Goal: Task Accomplishment & Management: Complete application form

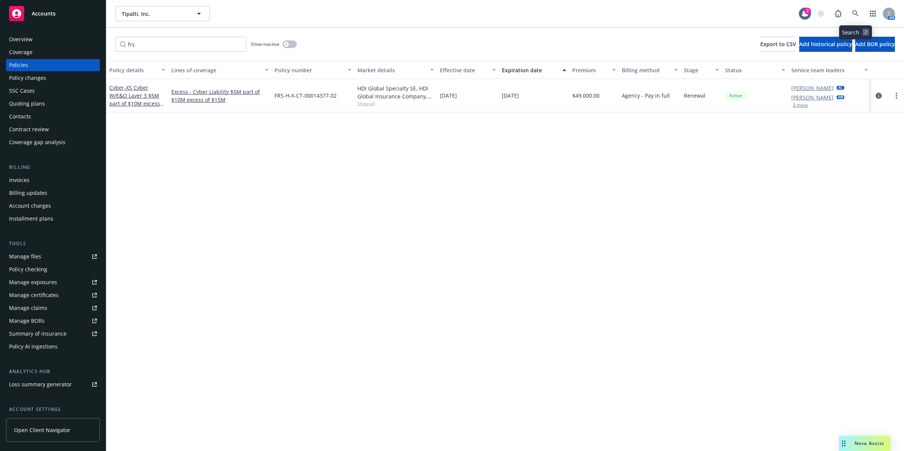
click at [854, 14] on icon at bounding box center [855, 13] width 6 height 6
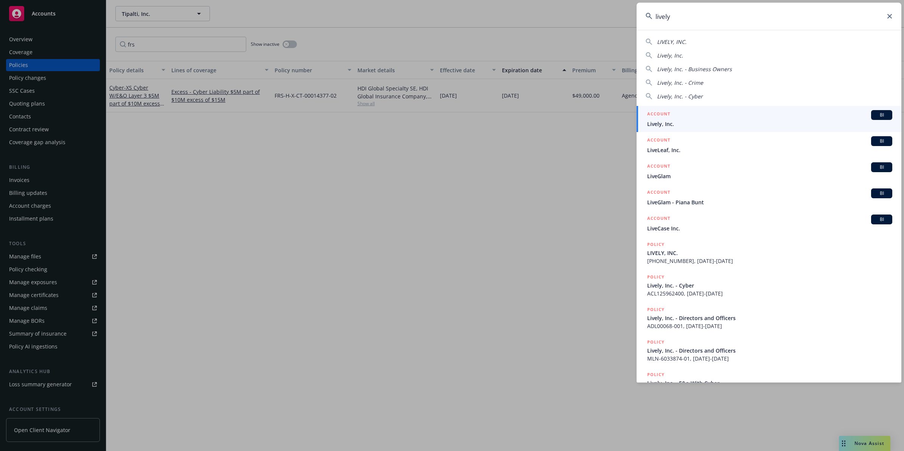
type input "lively"
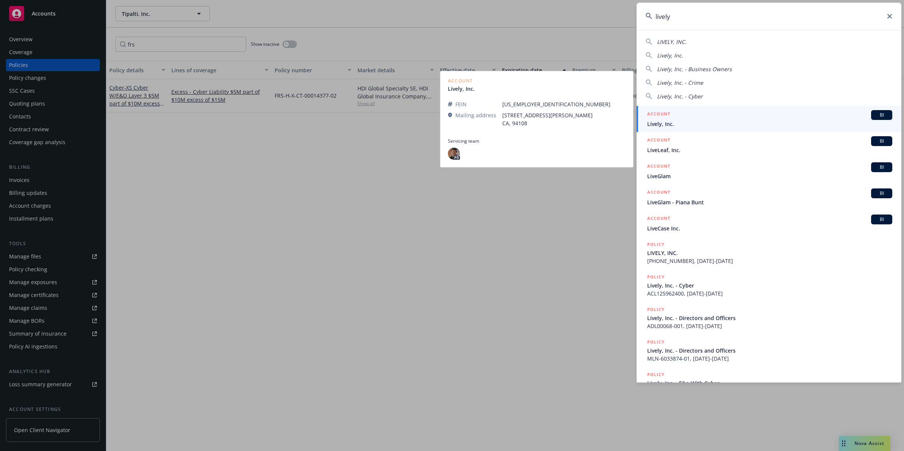
click at [715, 114] on div "ACCOUNT BI" at bounding box center [769, 115] width 245 height 10
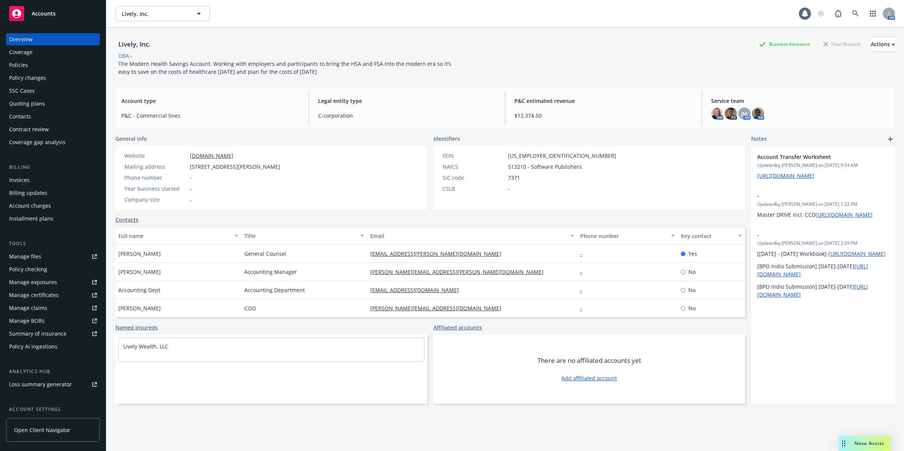
click at [40, 60] on div "Policies" at bounding box center [53, 65] width 88 height 12
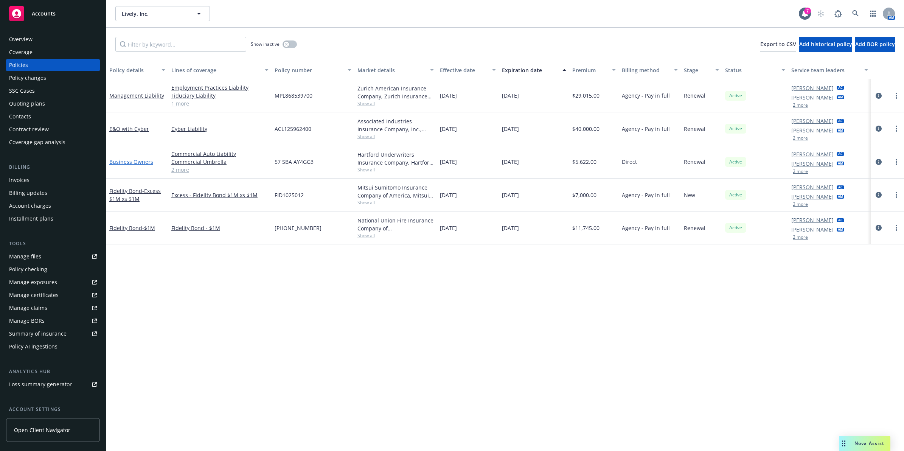
click at [122, 161] on link "Business Owners" at bounding box center [131, 161] width 44 height 7
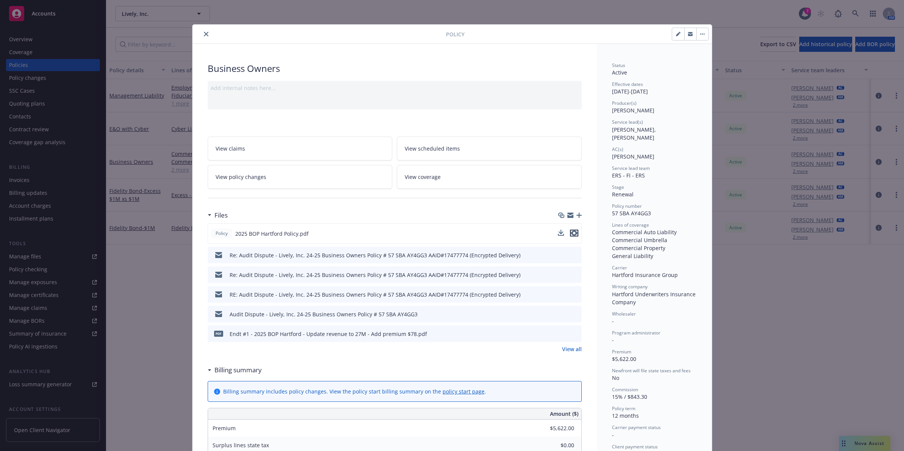
click at [571, 232] on icon "preview file" at bounding box center [574, 232] width 7 height 5
click at [202, 33] on button "close" at bounding box center [206, 33] width 9 height 9
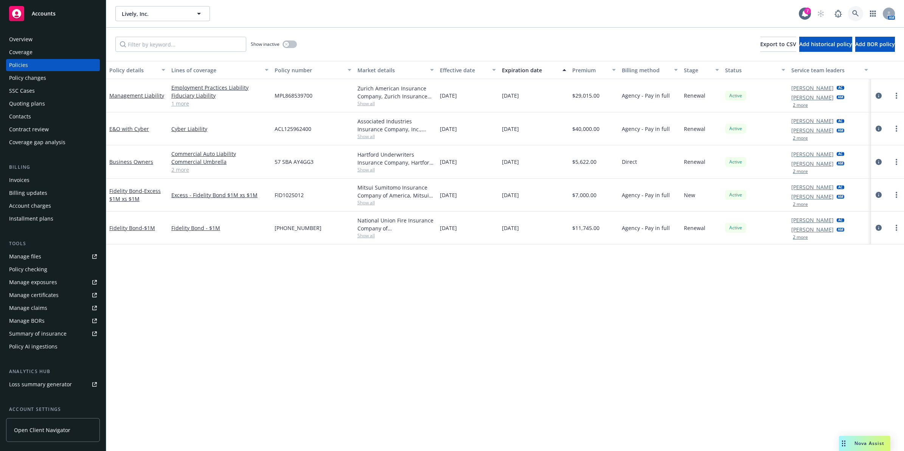
click at [853, 11] on icon at bounding box center [855, 13] width 6 height 6
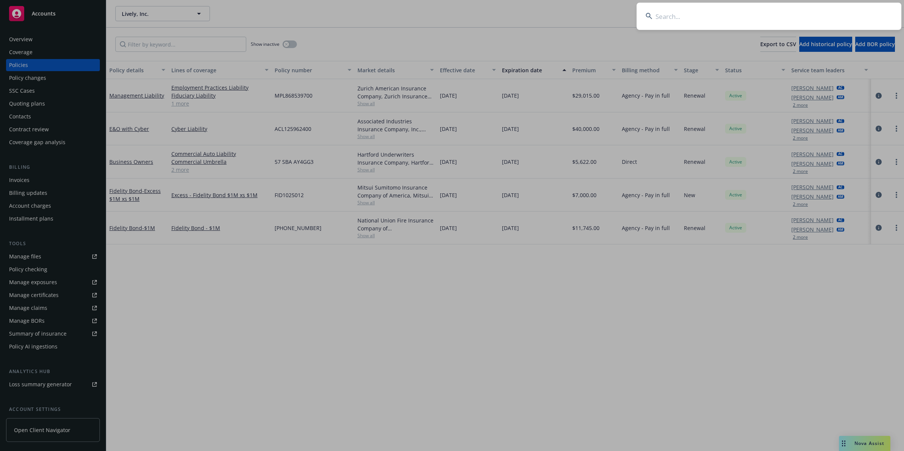
click at [700, 15] on input at bounding box center [768, 16] width 265 height 27
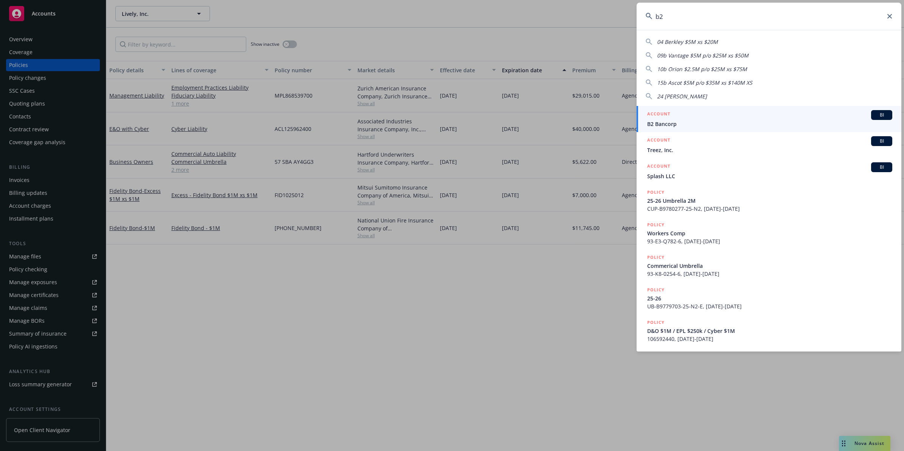
type input "b2"
click at [671, 123] on span "B2 Bancorp" at bounding box center [769, 124] width 245 height 8
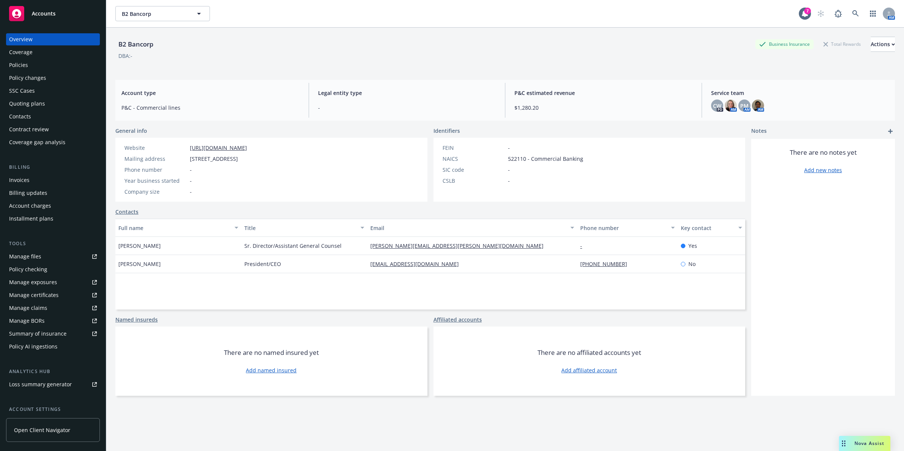
click at [22, 67] on div "Policies" at bounding box center [18, 65] width 19 height 12
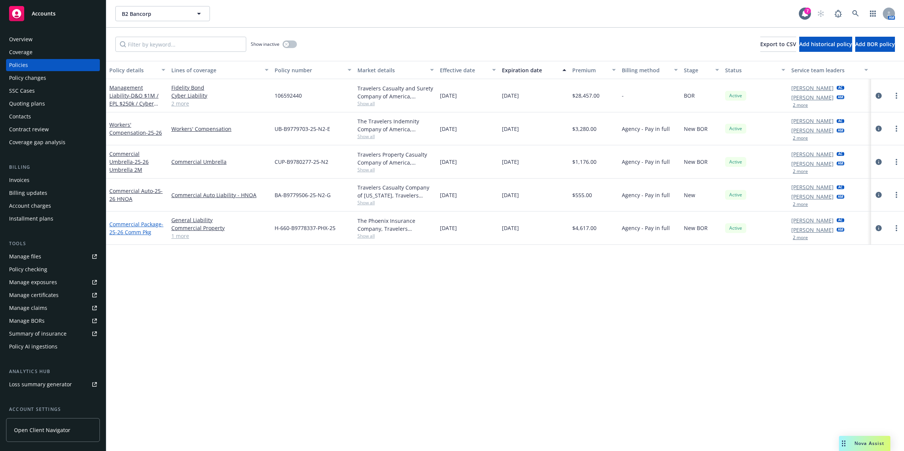
click at [133, 229] on span "- 25-26 Comm Pkg" at bounding box center [136, 227] width 54 height 15
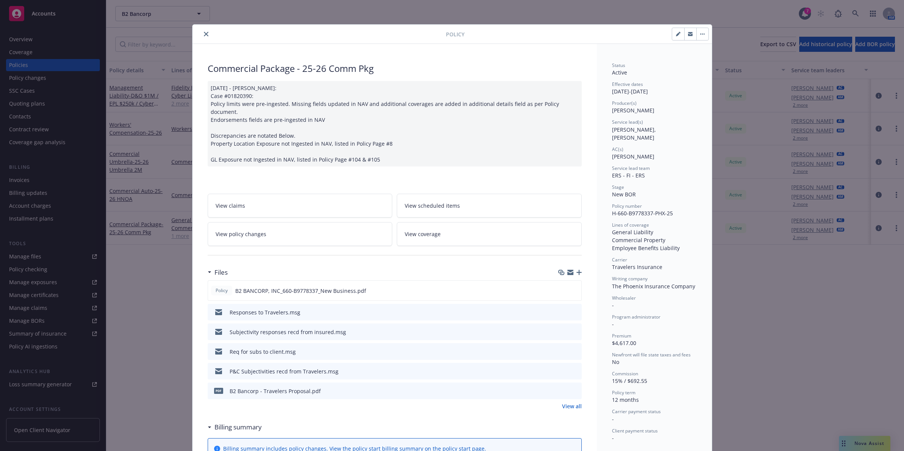
click at [204, 36] on icon "close" at bounding box center [206, 34] width 5 height 5
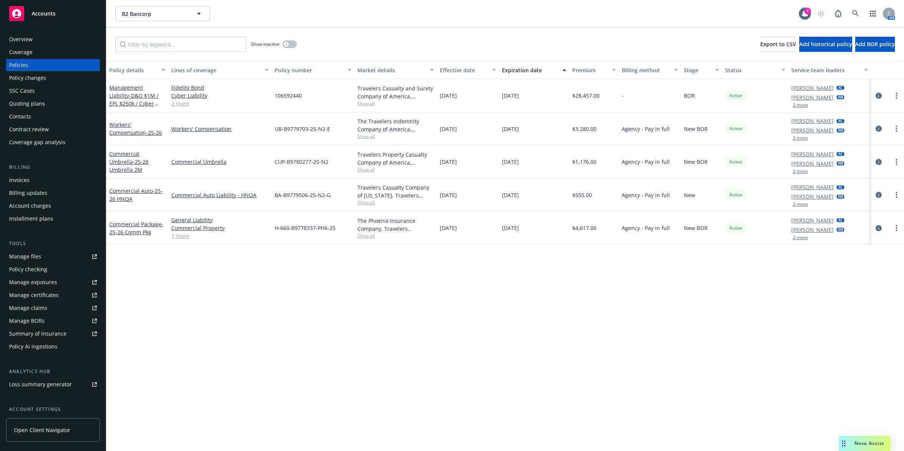
click at [58, 179] on div "Invoices" at bounding box center [53, 180] width 88 height 12
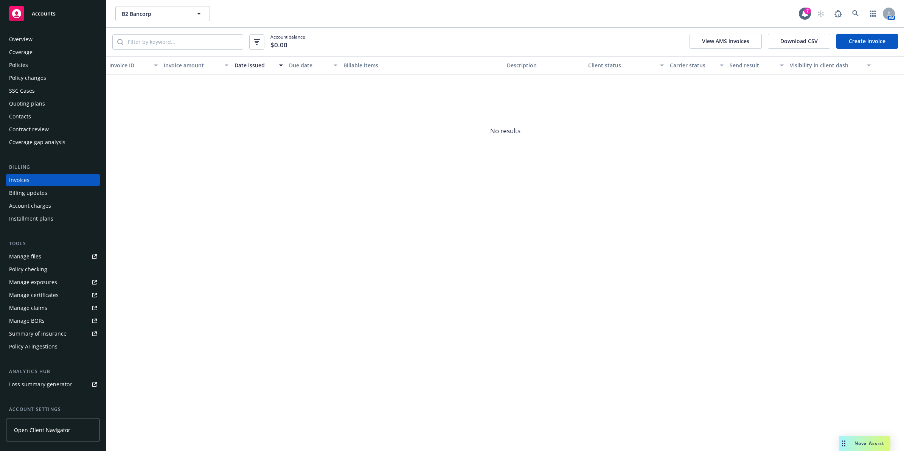
click at [857, 40] on link "Create Invoice" at bounding box center [867, 41] width 62 height 15
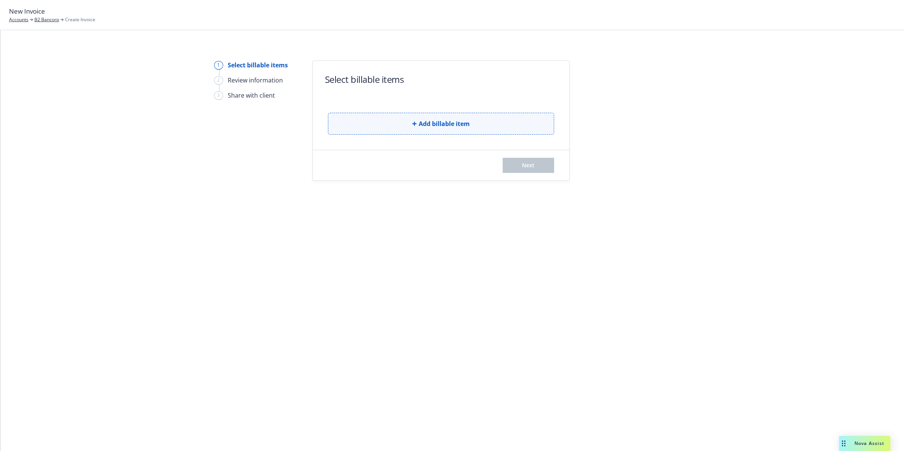
click at [431, 122] on span "Add billable item" at bounding box center [444, 123] width 51 height 9
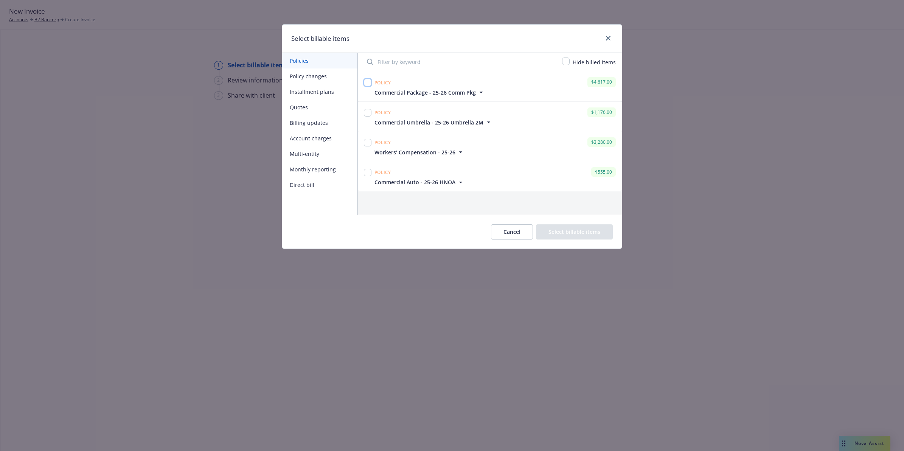
click at [369, 84] on input "checkbox" at bounding box center [368, 83] width 8 height 8
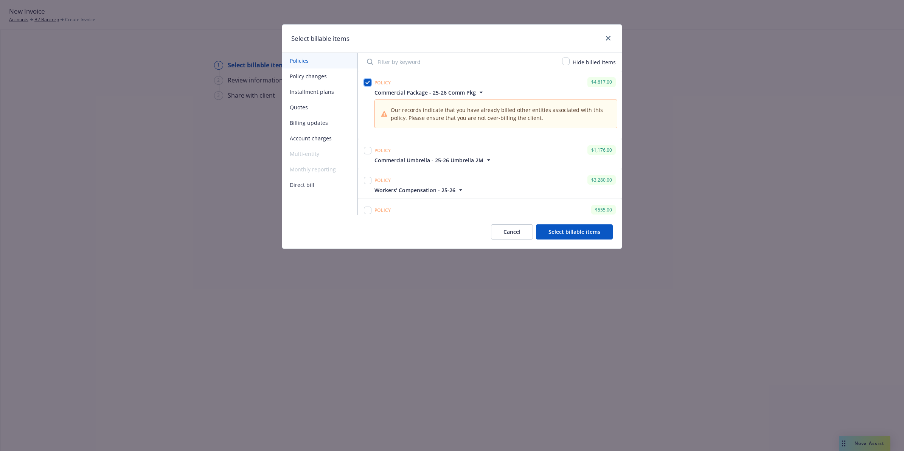
click at [371, 81] on input "checkbox" at bounding box center [368, 83] width 8 height 8
checkbox input "false"
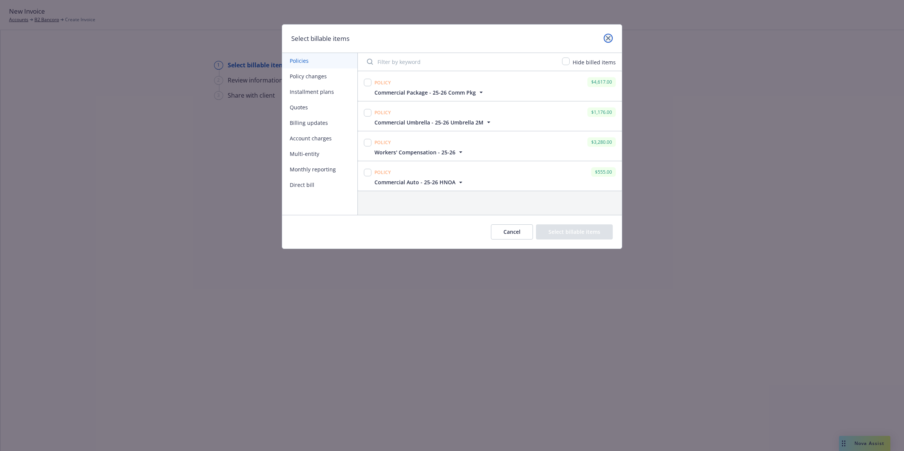
click at [606, 39] on icon "close" at bounding box center [608, 38] width 5 height 5
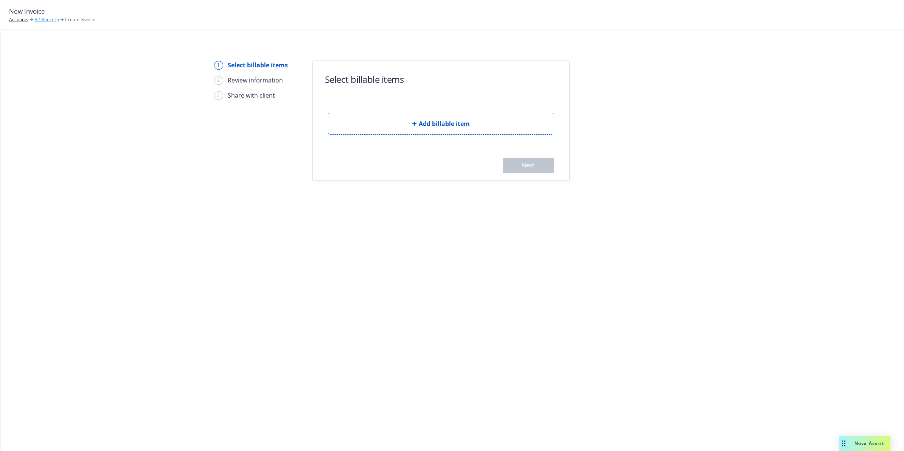
click at [53, 19] on link "B2 Bancorp" at bounding box center [46, 19] width 25 height 7
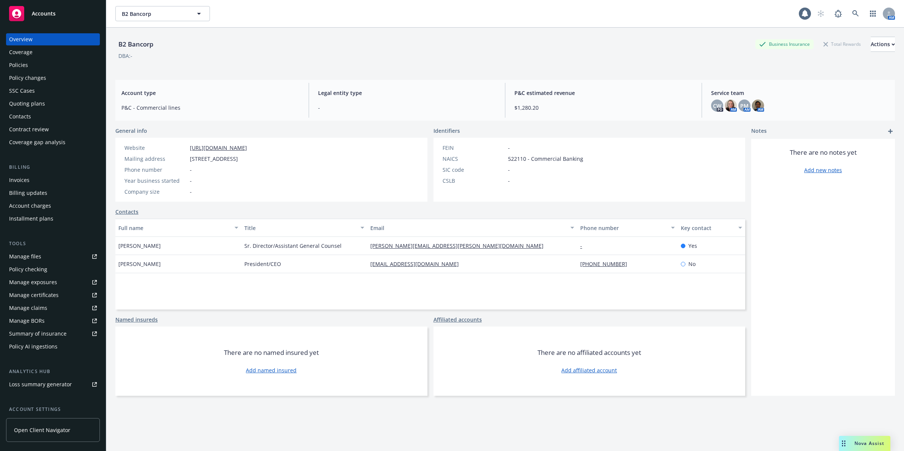
click at [31, 176] on div "Invoices" at bounding box center [53, 180] width 88 height 12
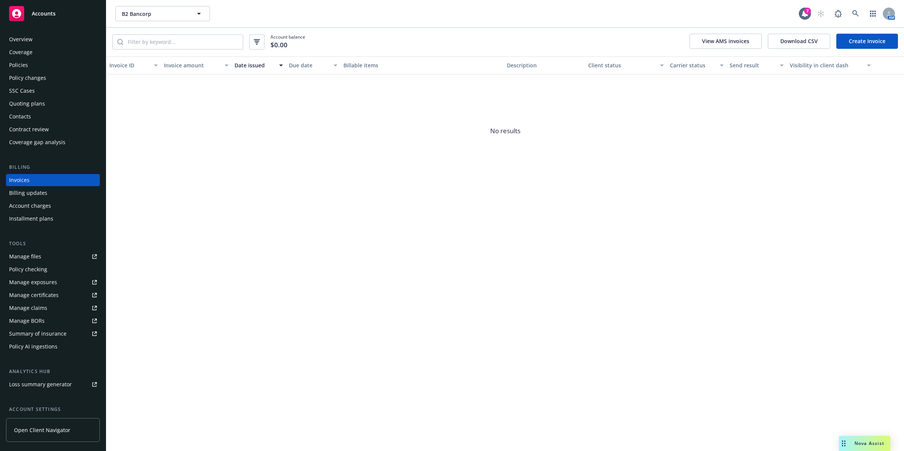
click at [878, 46] on link "Create Invoice" at bounding box center [867, 41] width 62 height 15
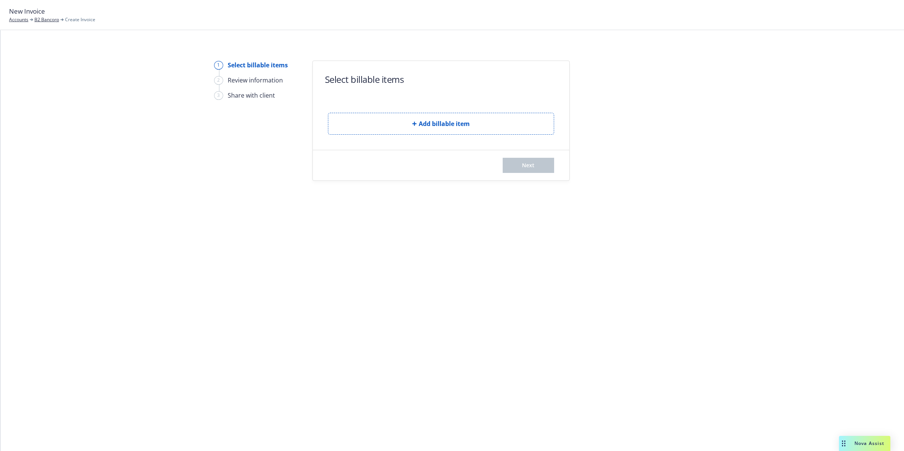
click at [432, 112] on div "Add billable item" at bounding box center [441, 118] width 226 height 34
click at [425, 127] on span "Add billable item" at bounding box center [444, 123] width 51 height 9
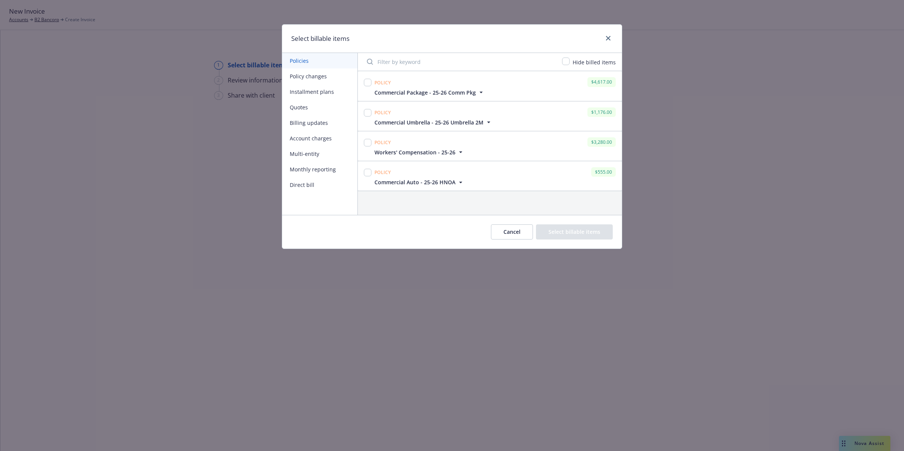
click at [432, 92] on span "Commercial Package - 25-26 Comm Pkg" at bounding box center [424, 92] width 101 height 8
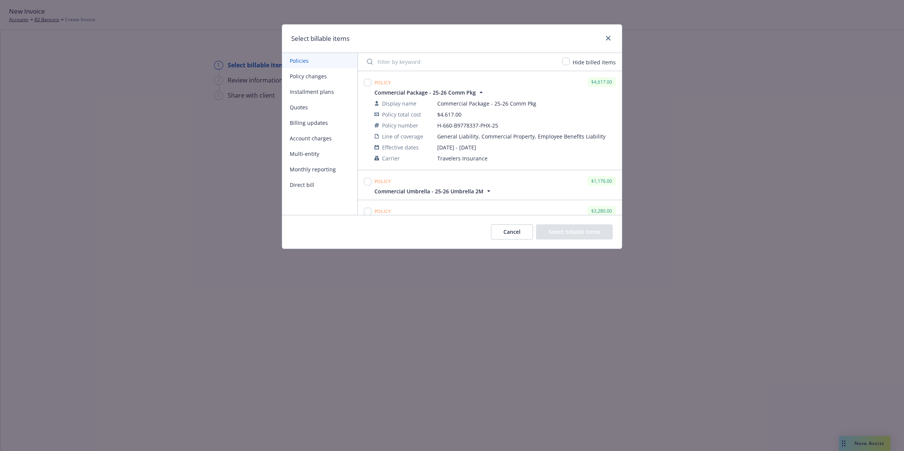
click at [431, 92] on span "Commercial Package - 25-26 Comm Pkg" at bounding box center [424, 92] width 101 height 8
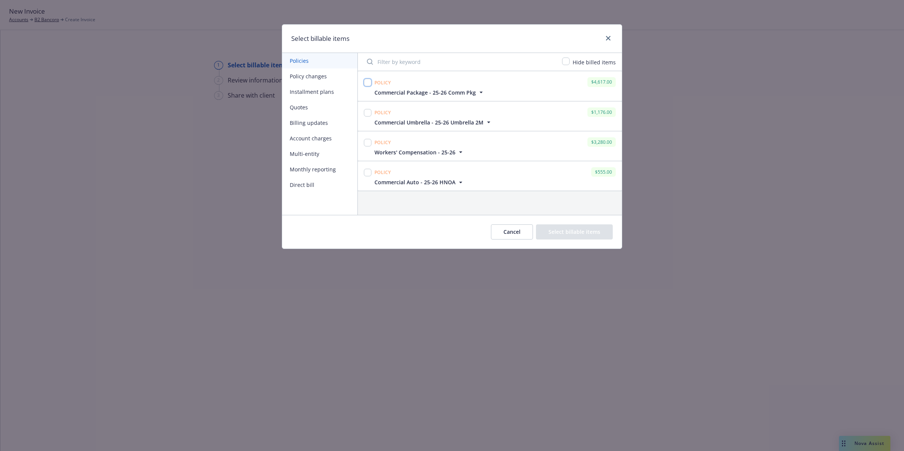
click at [367, 83] on input "checkbox" at bounding box center [368, 83] width 8 height 8
checkbox input "true"
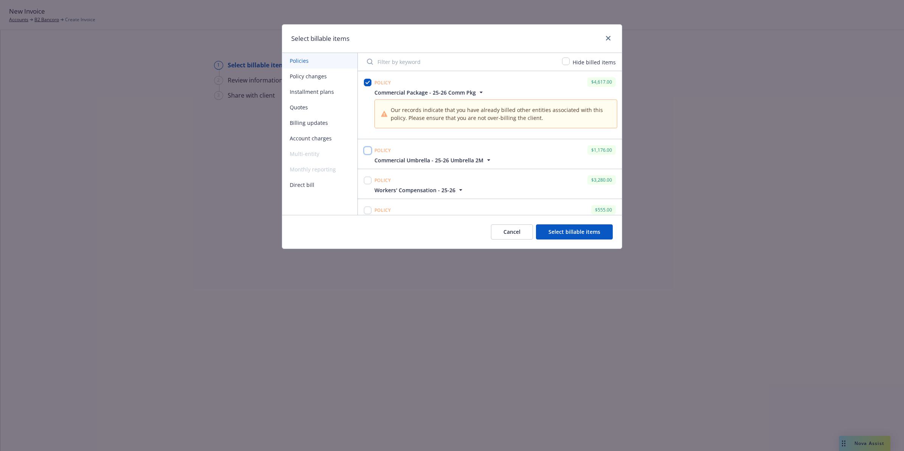
click at [369, 154] on input "checkbox" at bounding box center [368, 151] width 8 height 8
checkbox input "true"
click at [367, 181] on input "checkbox" at bounding box center [368, 181] width 8 height 8
checkbox input "true"
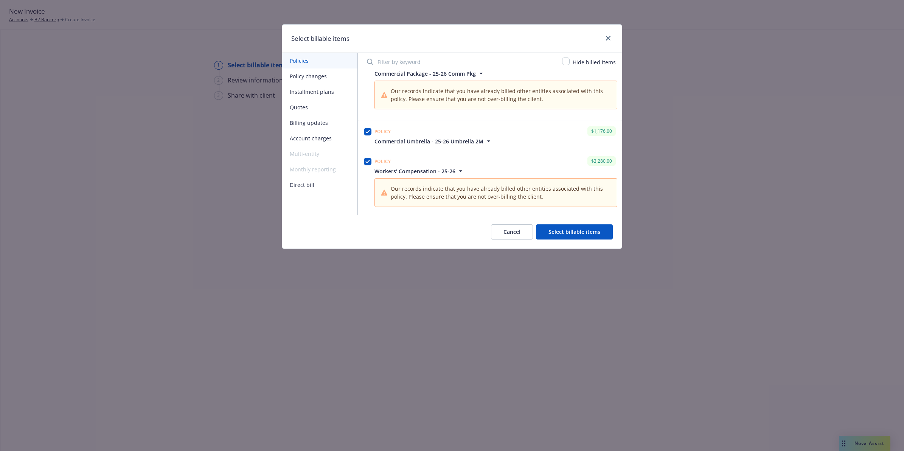
scroll to position [52, 0]
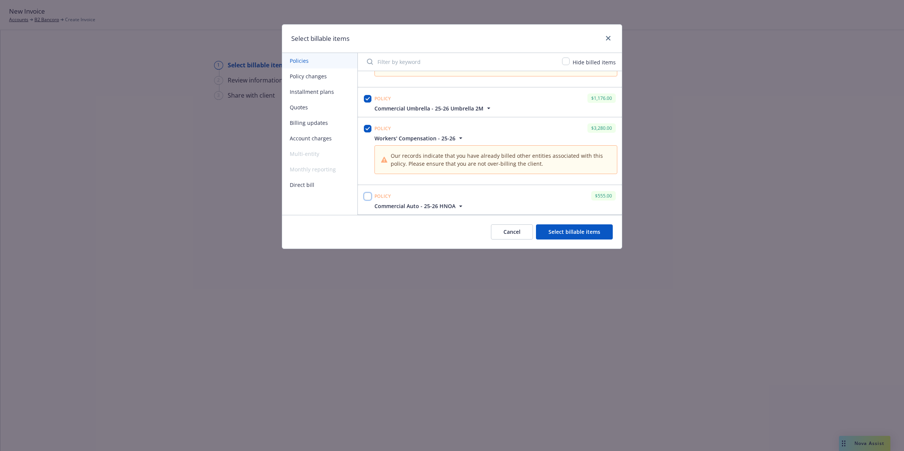
click at [366, 197] on input "checkbox" at bounding box center [368, 196] width 8 height 8
checkbox input "true"
click at [580, 231] on button "Select billable items" at bounding box center [574, 231] width 77 height 15
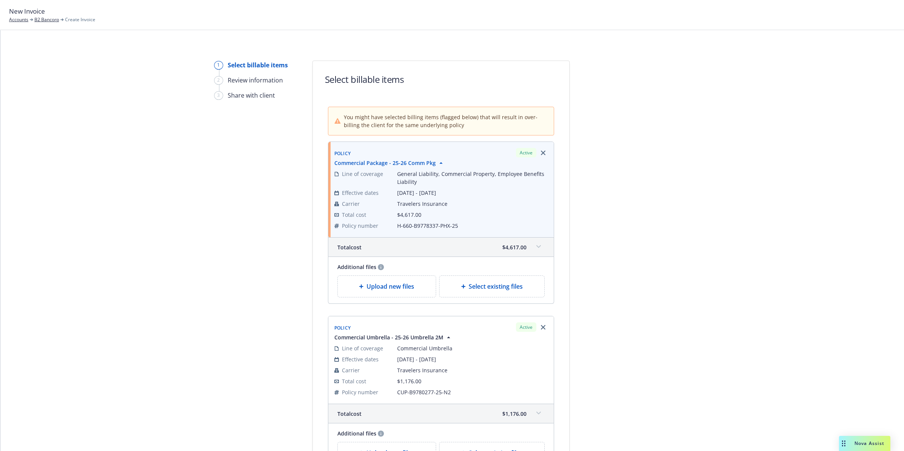
click at [532, 243] on span at bounding box center [538, 246] width 12 height 12
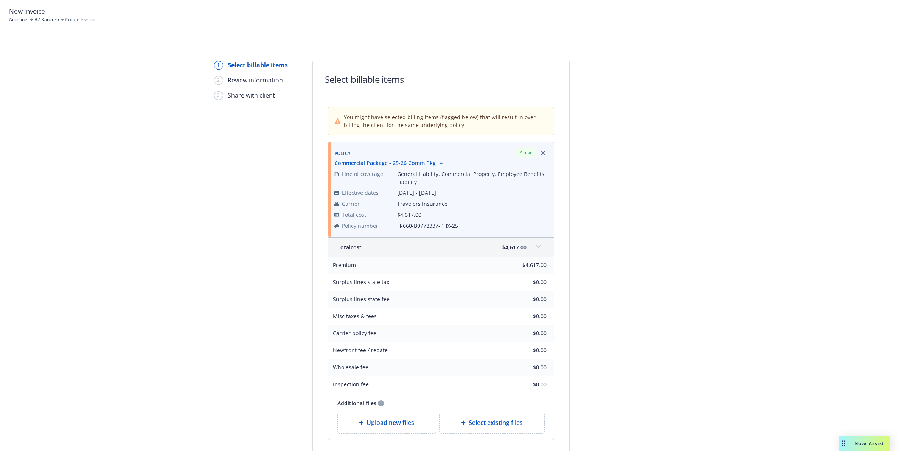
click at [532, 243] on span at bounding box center [538, 246] width 12 height 12
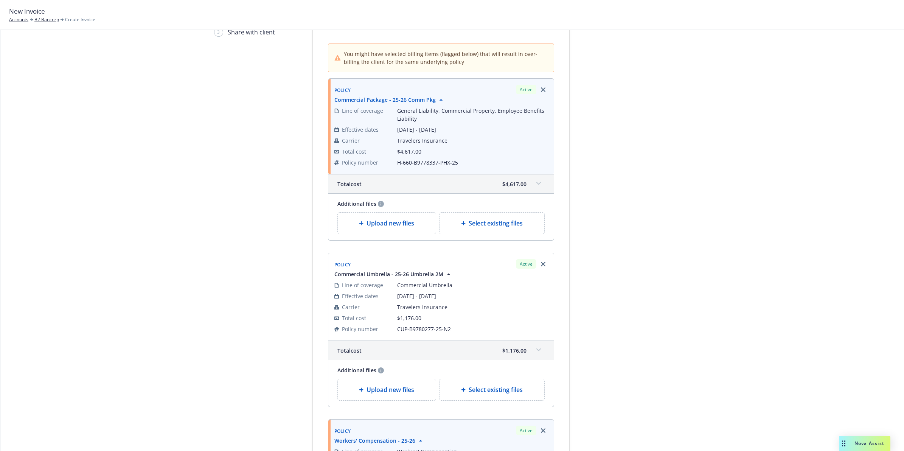
scroll to position [176, 0]
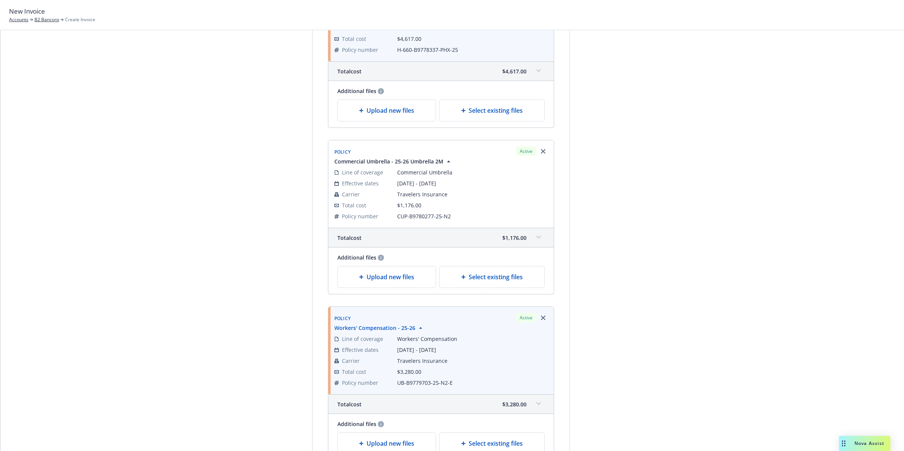
drag, startPoint x: 667, startPoint y: 220, endPoint x: 667, endPoint y: 267, distance: 46.9
click at [537, 241] on span at bounding box center [538, 237] width 12 height 12
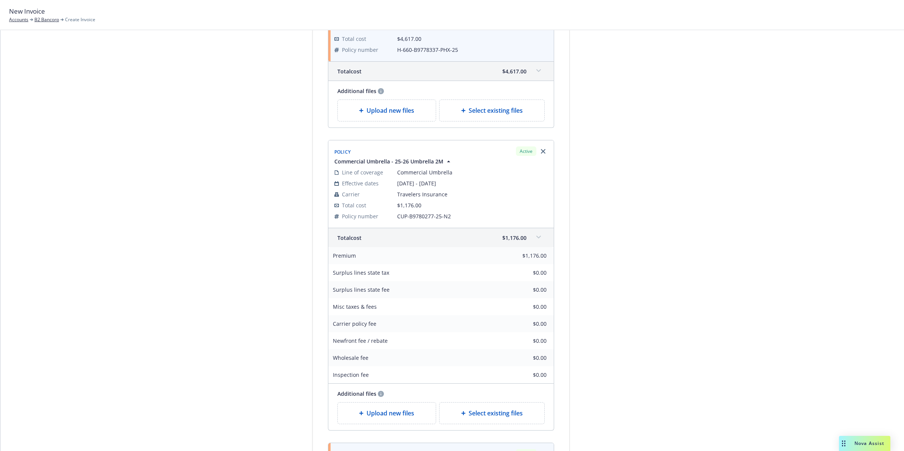
click at [433, 217] on span "CUP-B9780277-25-N2" at bounding box center [472, 216] width 150 height 8
copy span "CUP-B9780277-25-N2"
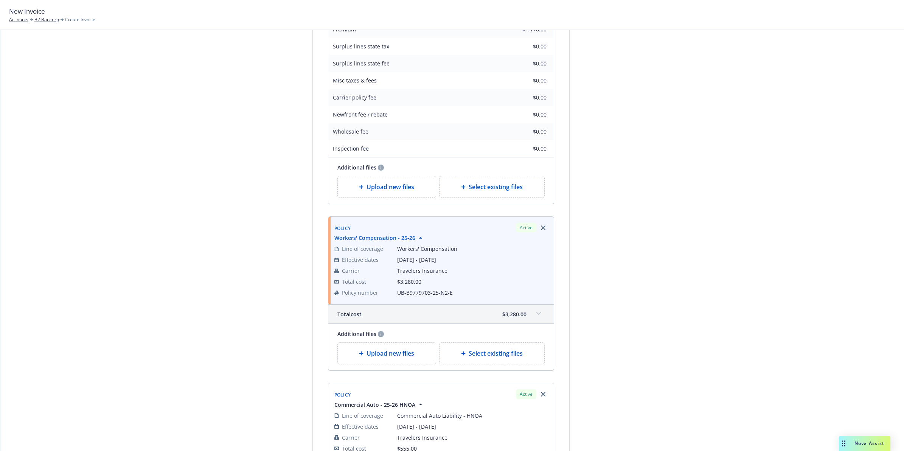
drag, startPoint x: 590, startPoint y: 197, endPoint x: 582, endPoint y: 252, distance: 55.3
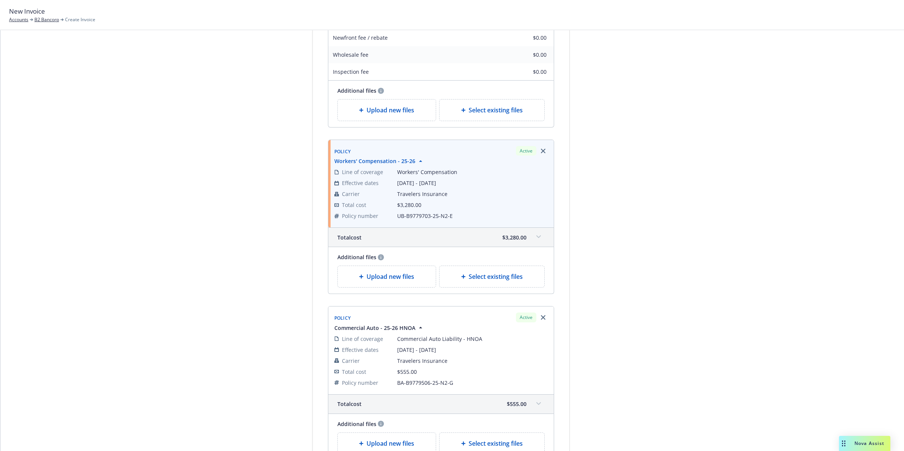
drag, startPoint x: 585, startPoint y: 236, endPoint x: 577, endPoint y: 261, distance: 26.7
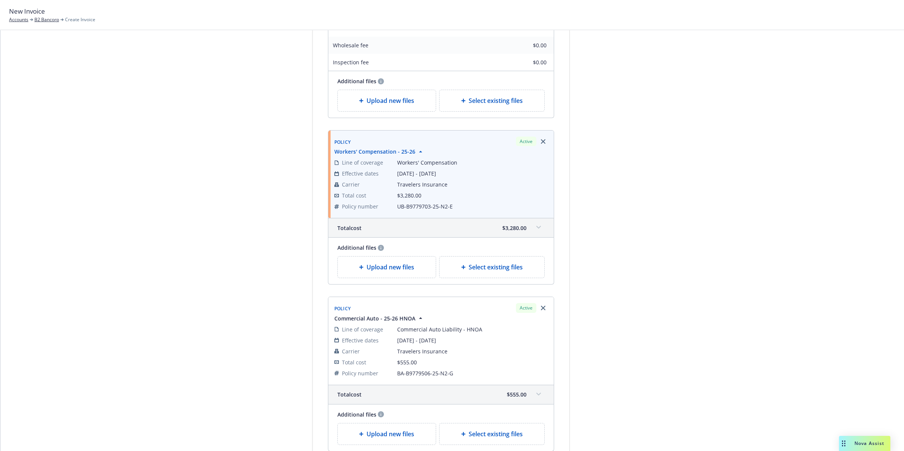
click at [419, 210] on span "UB-B9779703-25-N2-E" at bounding box center [472, 206] width 150 height 8
click at [420, 210] on span "UB-B9779703-25-N2-E" at bounding box center [472, 206] width 150 height 8
copy span "UB-B9779703-25-N2-E"
click at [532, 225] on span at bounding box center [538, 227] width 12 height 12
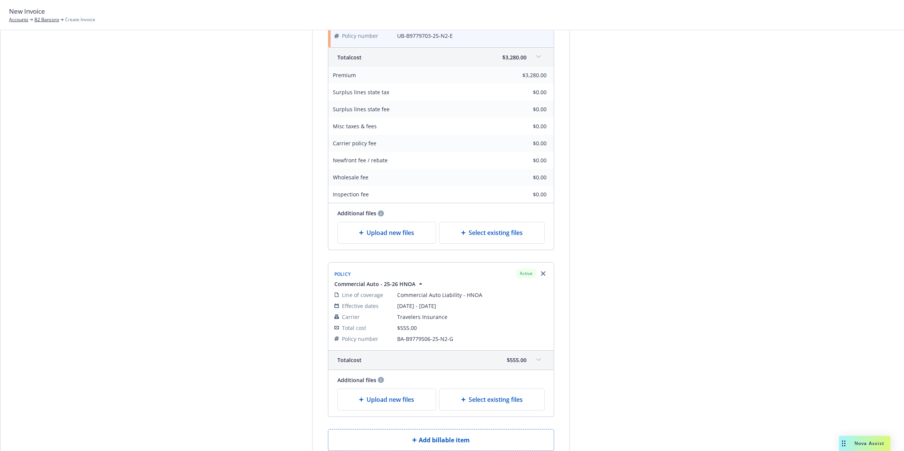
scroll to position [755, 0]
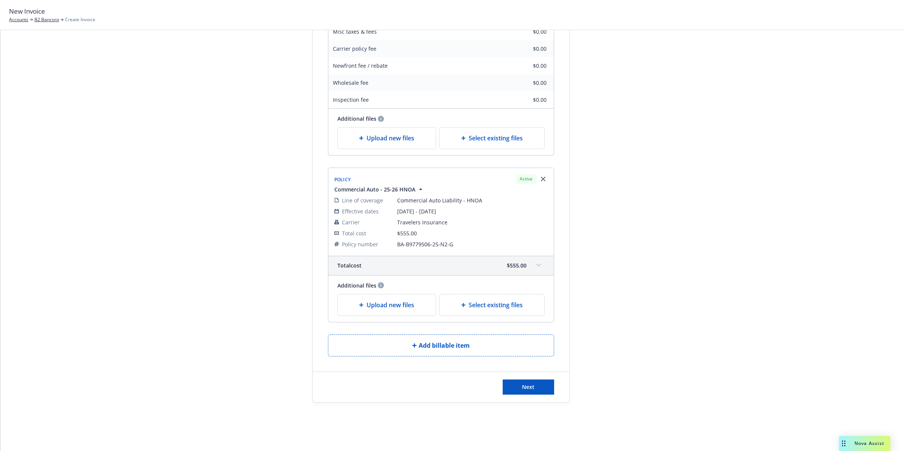
drag, startPoint x: 642, startPoint y: 210, endPoint x: 637, endPoint y: 258, distance: 48.6
click at [425, 242] on span "BA-B9779506-25-N2-G" at bounding box center [472, 244] width 150 height 8
copy span "BA-B9779506-25-N2-G"
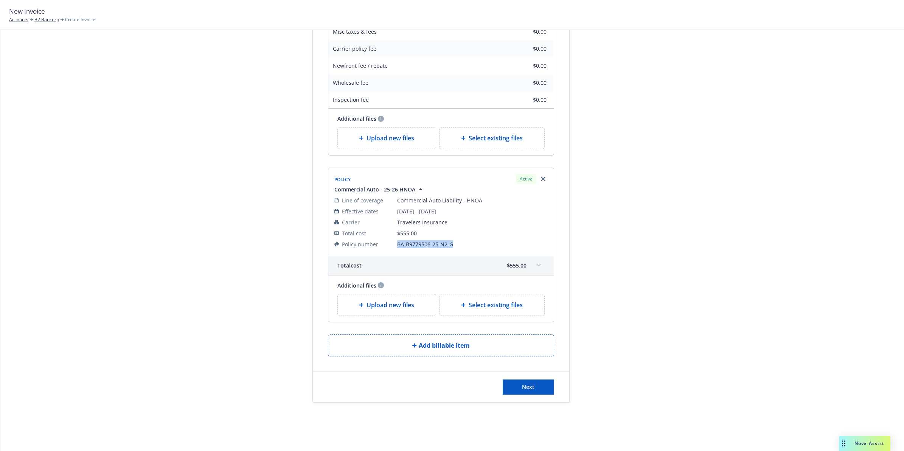
scroll to position [0, 0]
click at [546, 388] on button "Next" at bounding box center [527, 386] width 51 height 15
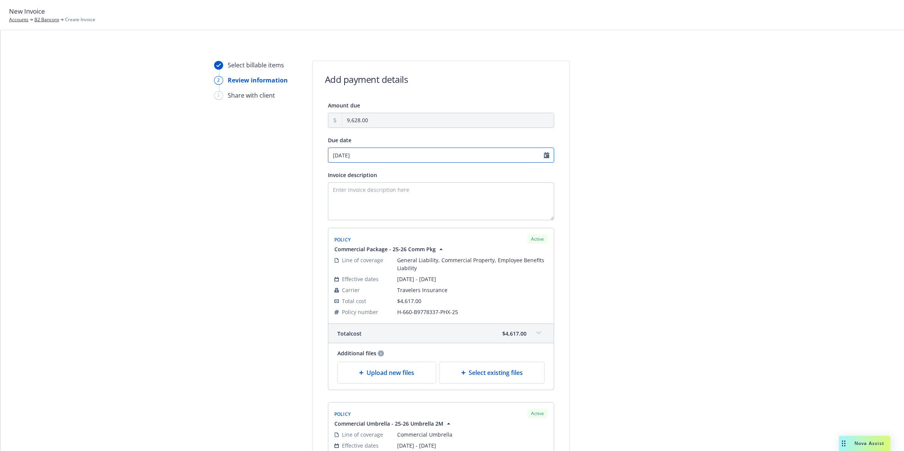
click at [543, 155] on input "10/24/2025" at bounding box center [441, 154] width 226 height 15
select select "October"
select select "2025"
click at [367, 229] on span "22" at bounding box center [369, 230] width 6 height 8
type input "10/22/2025"
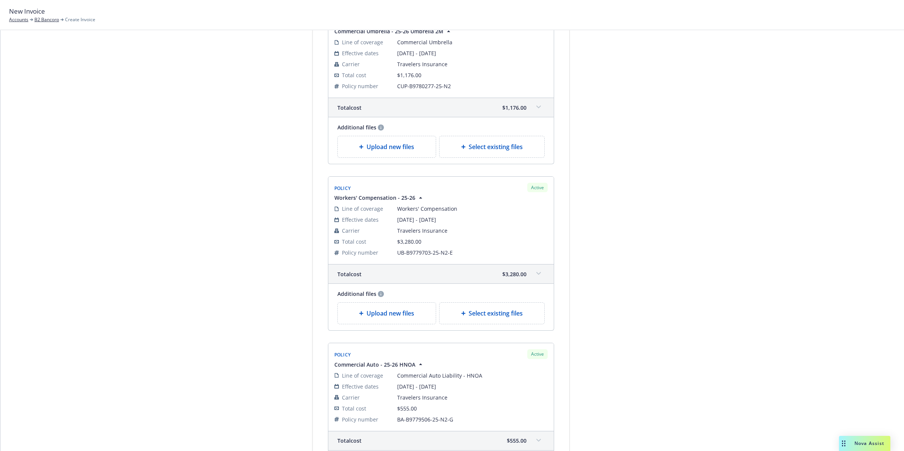
scroll to position [535, 0]
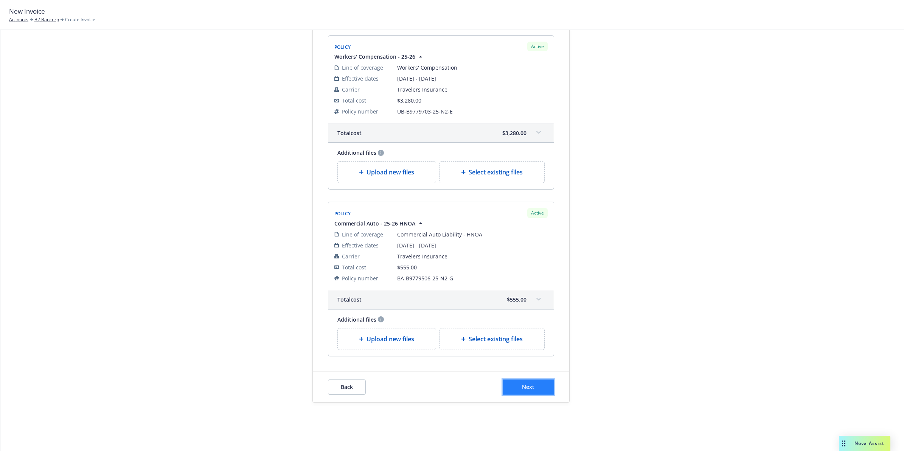
click at [541, 387] on button "Next" at bounding box center [527, 386] width 51 height 15
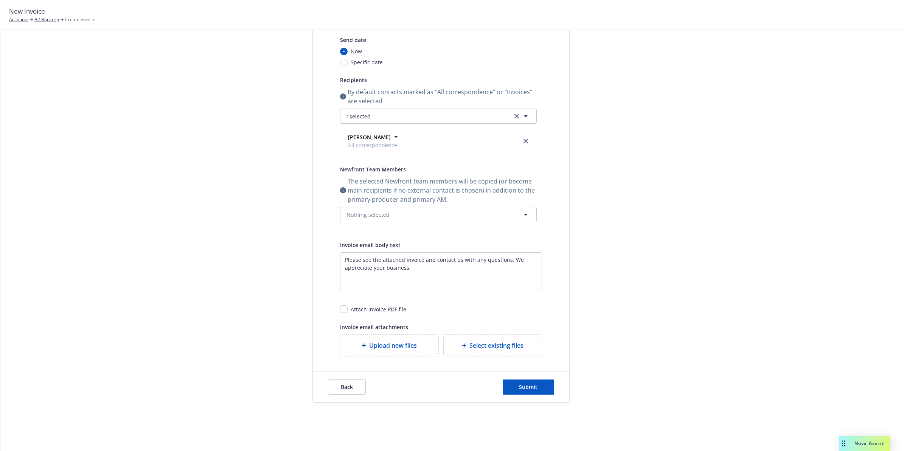
scroll to position [0, 0]
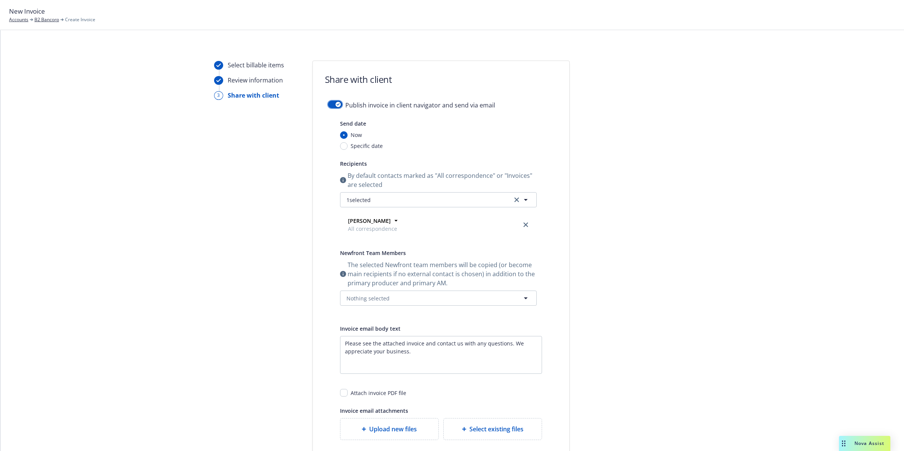
click at [336, 104] on div "button" at bounding box center [337, 104] width 5 height 5
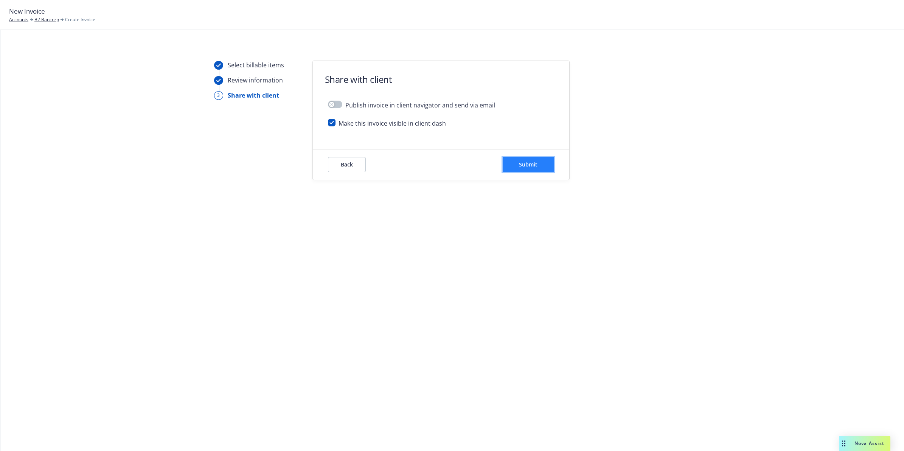
click at [522, 163] on span "Submit" at bounding box center [528, 164] width 19 height 7
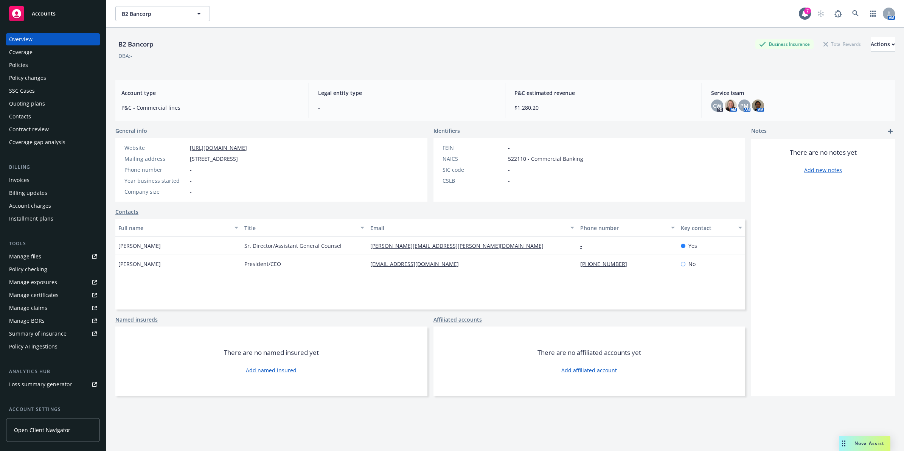
click at [14, 67] on div "Policies" at bounding box center [18, 65] width 19 height 12
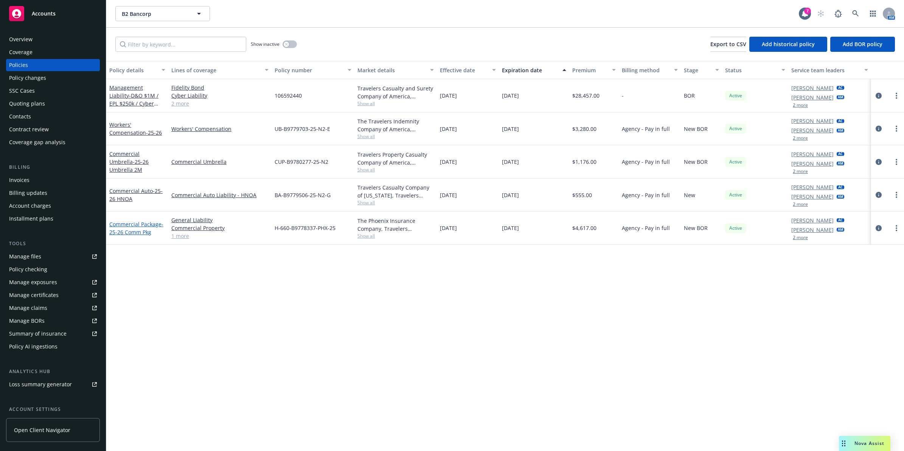
click at [117, 224] on link "Commercial Package - 25-26 Comm Pkg" at bounding box center [136, 227] width 54 height 15
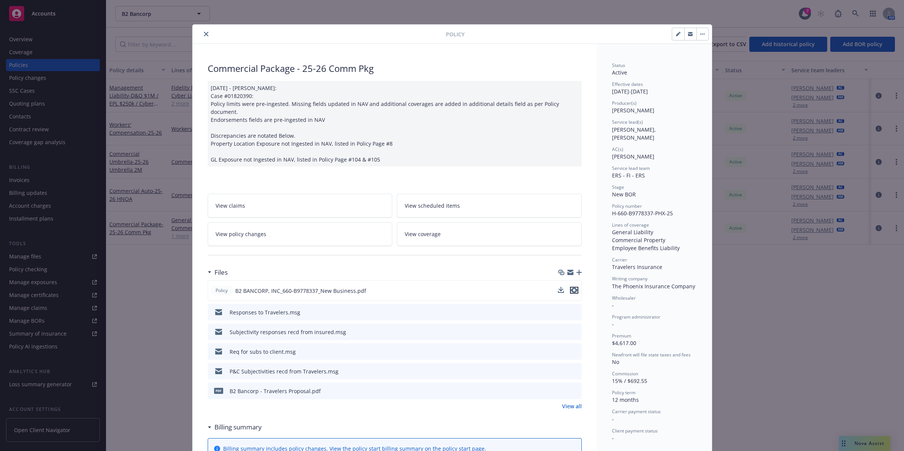
click at [571, 287] on icon "preview file" at bounding box center [574, 289] width 7 height 5
click at [204, 35] on icon "close" at bounding box center [206, 34] width 5 height 5
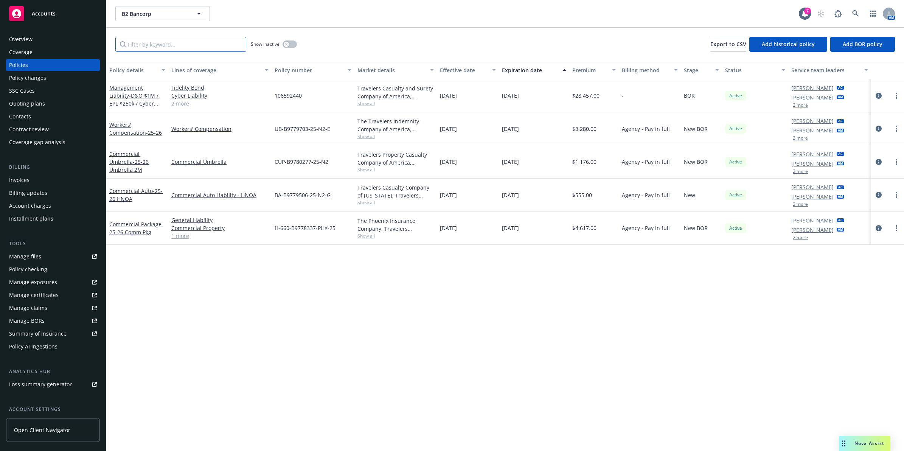
click at [176, 42] on input "Filter by keyword..." at bounding box center [180, 44] width 131 height 15
paste input "CUP-B9780277-25-N2"
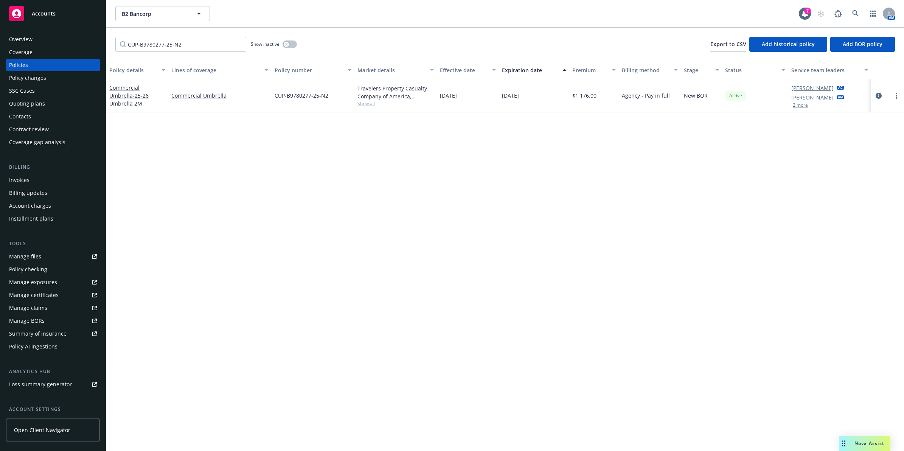
click at [144, 95] on div "Commercial Umbrella - 25-26 Umbrella 2M" at bounding box center [137, 96] width 56 height 24
click at [142, 99] on span "- 25-26 Umbrella 2M" at bounding box center [128, 99] width 39 height 15
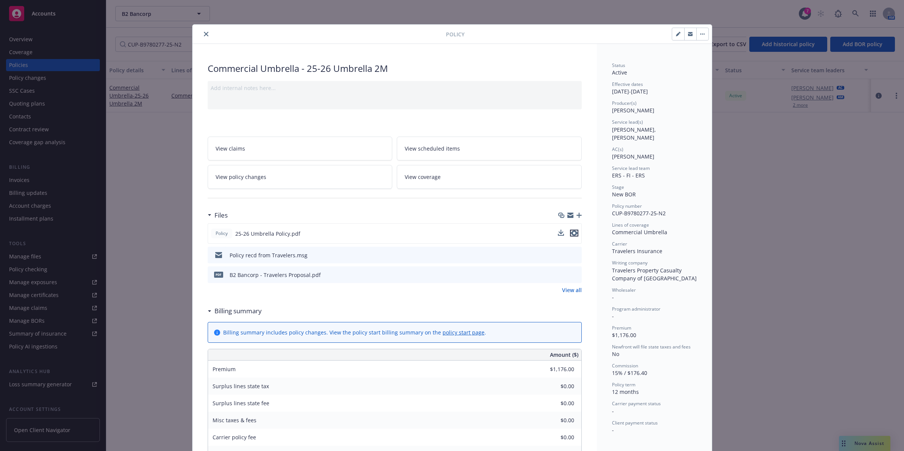
click at [571, 234] on icon "preview file" at bounding box center [574, 232] width 7 height 5
click at [204, 34] on icon "close" at bounding box center [206, 34] width 5 height 5
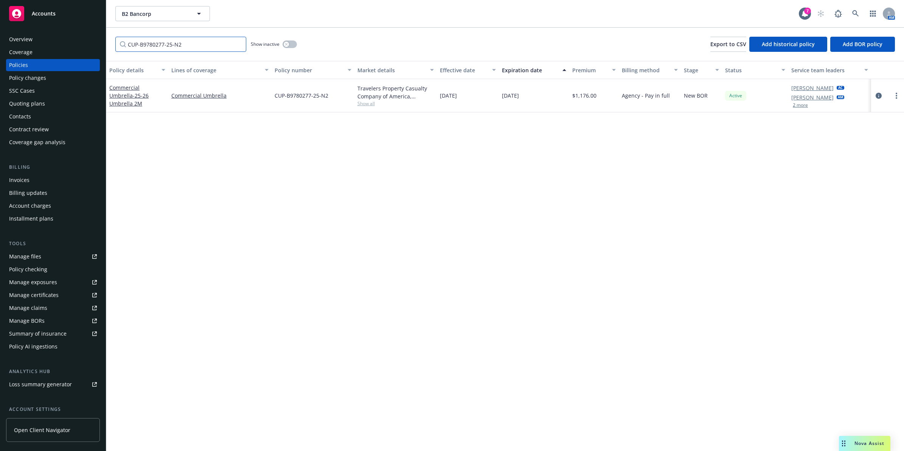
click at [195, 51] on div "CUP-B9780277-25-N2 Show inactive Export to CSV Add historical policy Add BOR po…" at bounding box center [504, 44] width 797 height 33
click at [196, 50] on input "CUP-B9780277-25-N2" at bounding box center [180, 44] width 131 height 15
click at [197, 50] on input "CUP-B9780277-25-N2" at bounding box center [180, 44] width 131 height 15
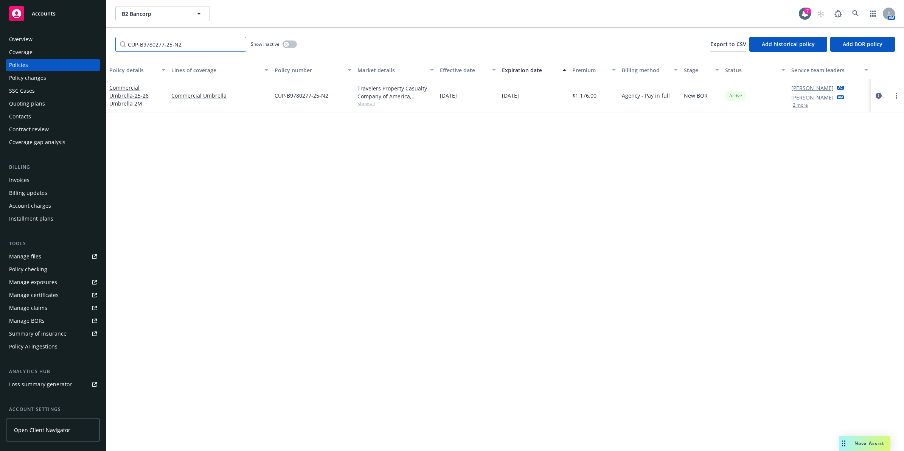
paste input "UB-B9779703-25-N2-E"
click at [141, 97] on link "Workers' Compensation - 25-26" at bounding box center [135, 95] width 53 height 15
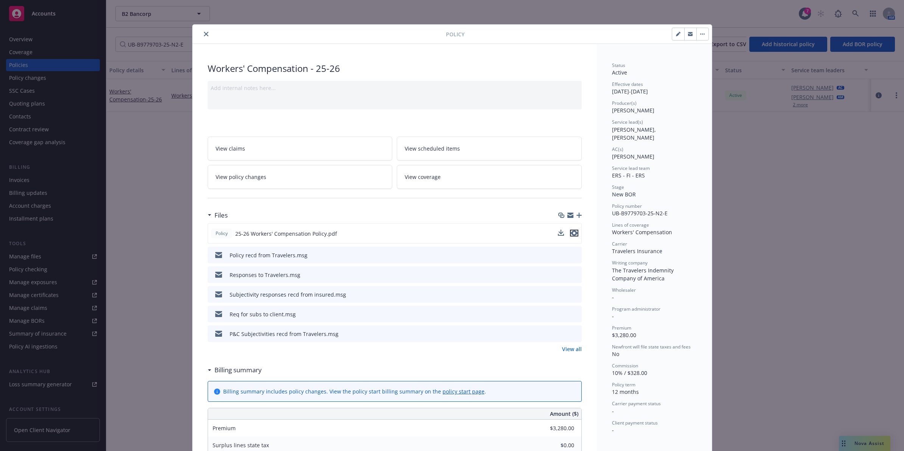
click at [571, 233] on icon "preview file" at bounding box center [574, 232] width 7 height 5
click at [204, 36] on icon "close" at bounding box center [206, 34] width 5 height 5
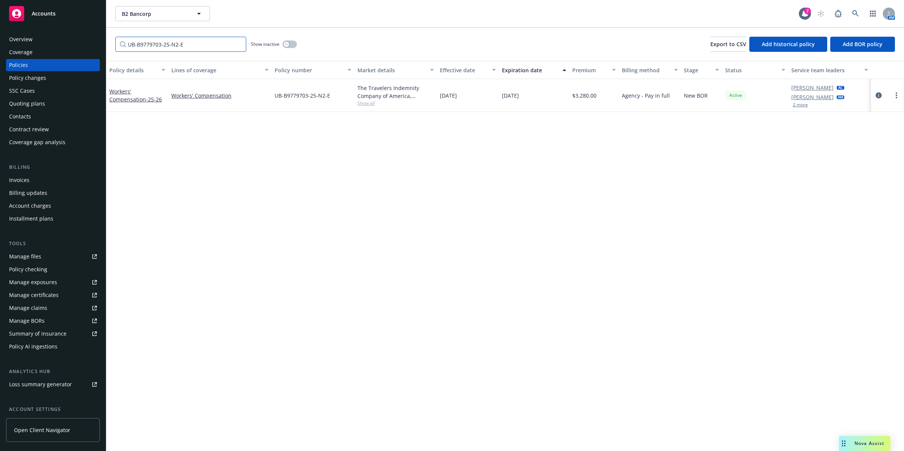
click at [176, 44] on input "UB-B9779703-25-N2-E" at bounding box center [180, 44] width 131 height 15
paste input "BA-B9779506-25-N2-G"
type input "BA-B9779506-25-N2-G"
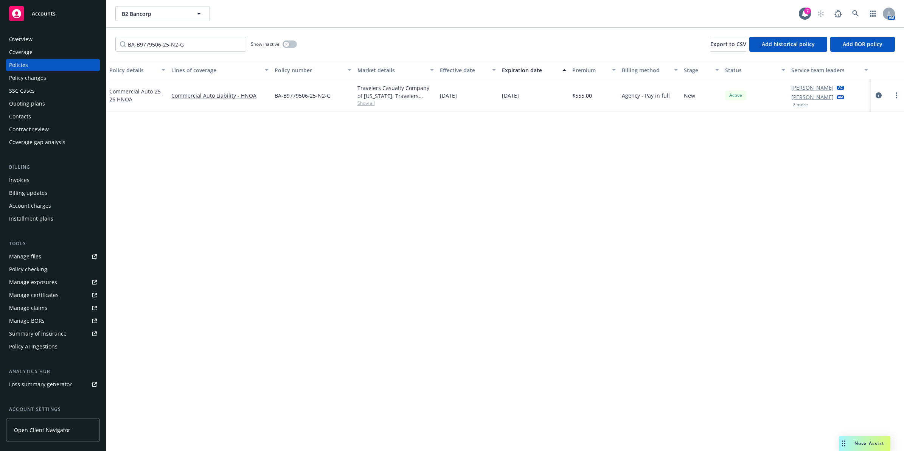
click at [129, 91] on link "Commercial Auto - 25-26 HNOA" at bounding box center [135, 95] width 53 height 15
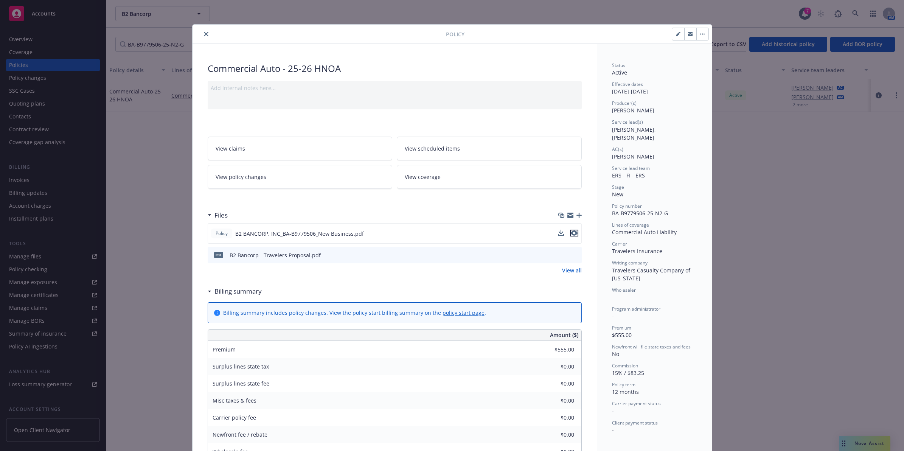
click at [572, 233] on icon "preview file" at bounding box center [574, 232] width 7 height 5
click at [202, 31] on button "close" at bounding box center [206, 33] width 9 height 9
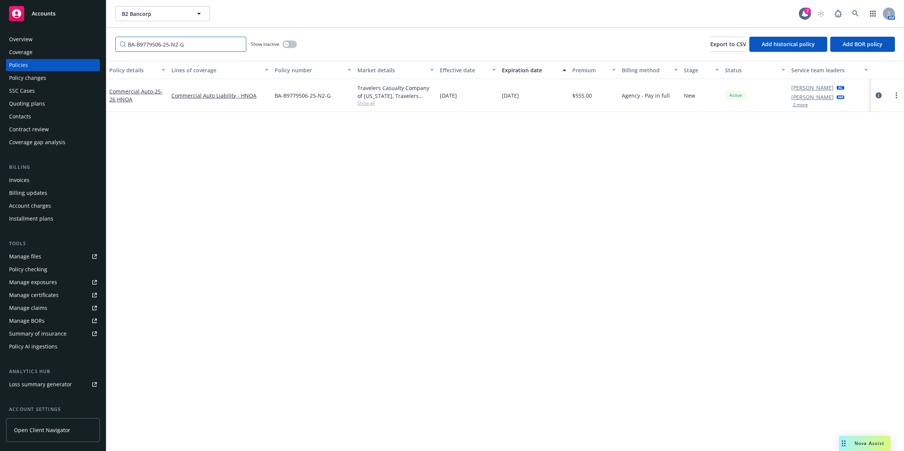
click at [235, 44] on input "BA-B9779506-25-N2-G" at bounding box center [180, 44] width 131 height 15
click at [239, 43] on input "BA-B9779506-25-N2-G" at bounding box center [180, 44] width 131 height 15
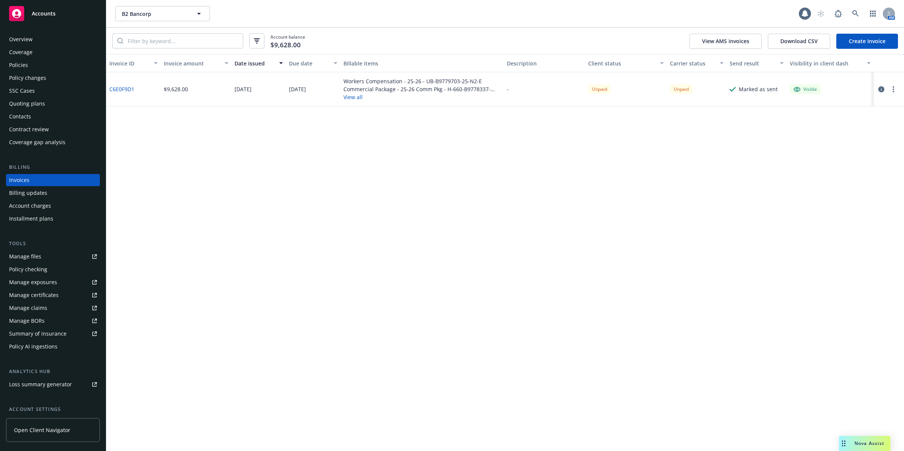
drag, startPoint x: 0, startPoint y: 0, endPoint x: 861, endPoint y: 42, distance: 861.9
click at [861, 42] on link "Create Invoice" at bounding box center [867, 41] width 62 height 15
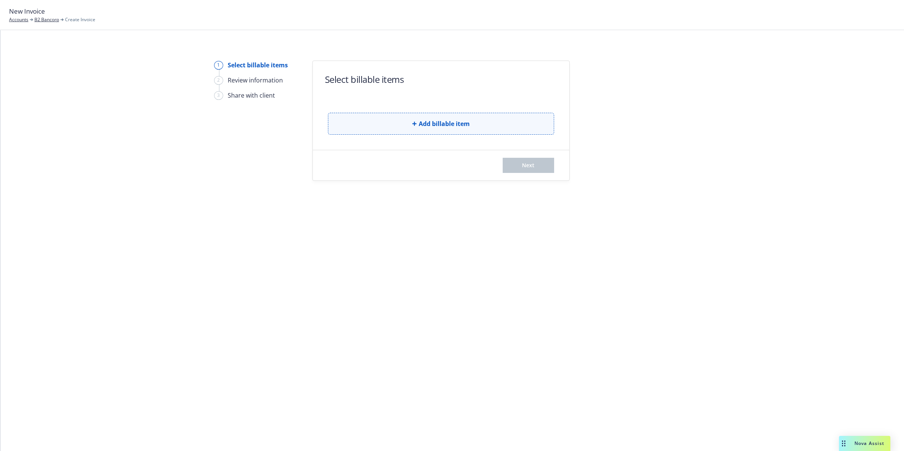
click at [454, 125] on span "Add billable item" at bounding box center [444, 123] width 51 height 9
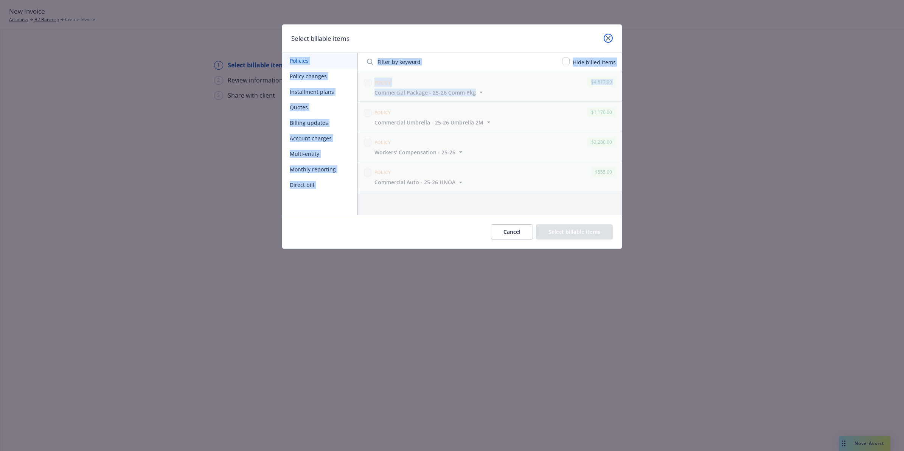
drag, startPoint x: 609, startPoint y: 39, endPoint x: 591, endPoint y: 96, distance: 59.7
click at [591, 96] on div "Select billable items Policies Policy changes Installment plans Quotes Billing …" at bounding box center [452, 136] width 340 height 225
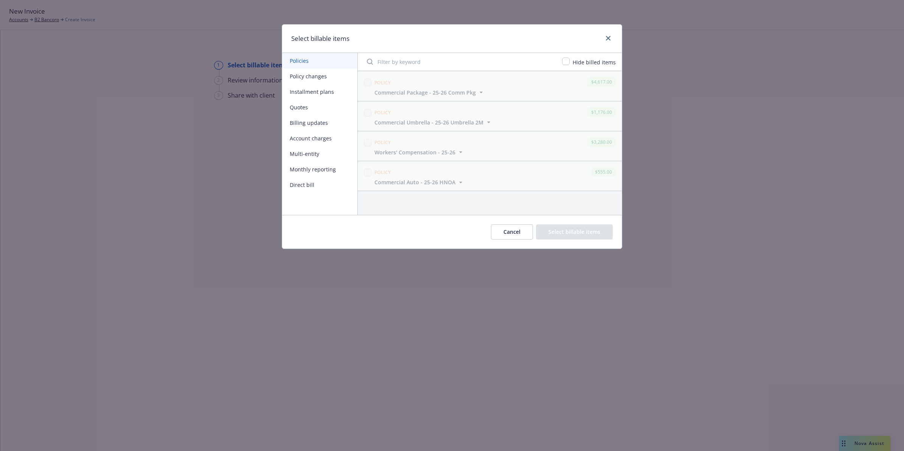
drag, startPoint x: 591, startPoint y: 96, endPoint x: 519, endPoint y: 99, distance: 71.9
click at [511, 105] on div "Policy $1,176.00 Commercial Umbrella - 25-26 Umbrella 2M Display name Commercia…" at bounding box center [490, 115] width 264 height 29
click at [609, 38] on icon "close" at bounding box center [608, 38] width 5 height 5
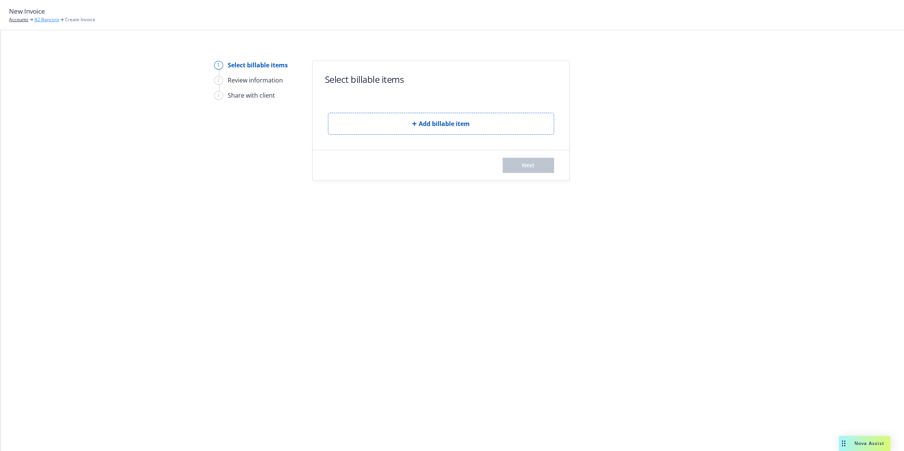
click at [48, 19] on link "B2 Bancorp" at bounding box center [46, 19] width 25 height 7
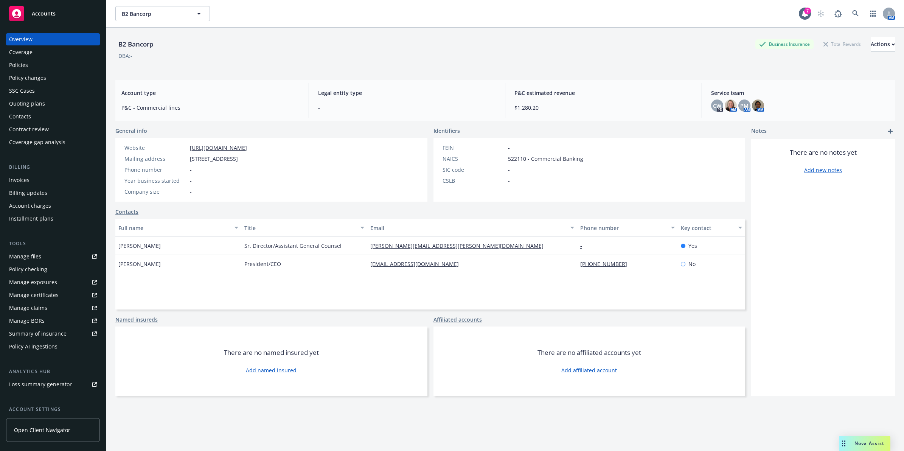
click at [31, 176] on div "Invoices" at bounding box center [53, 180] width 88 height 12
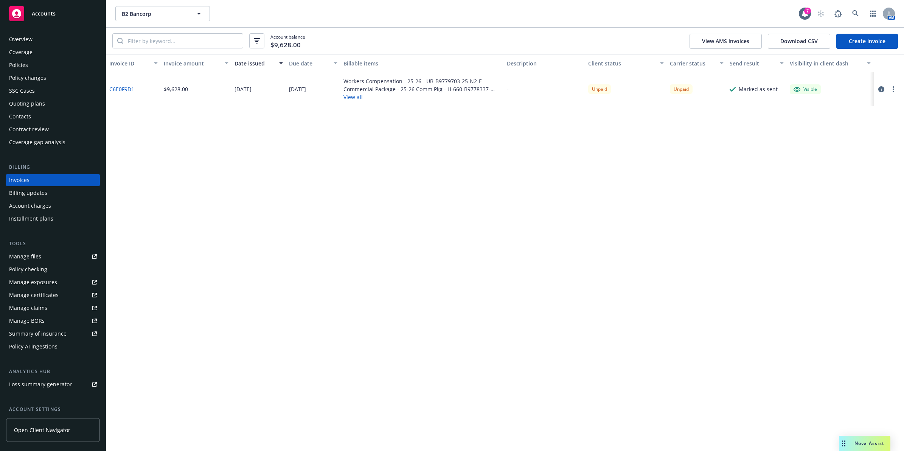
click at [125, 86] on link "C6E0F9D1" at bounding box center [121, 89] width 25 height 8
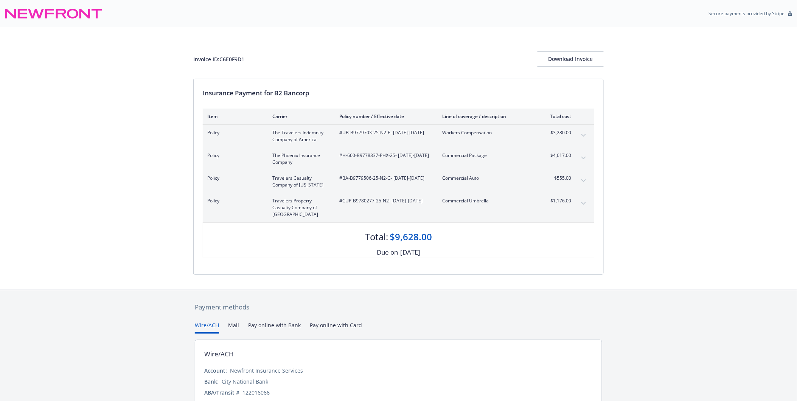
click at [584, 51] on div "Invoice ID: C6E0F9D1 Download Invoice" at bounding box center [398, 52] width 410 height 51
click at [583, 56] on div "Download Invoice" at bounding box center [570, 59] width 66 height 14
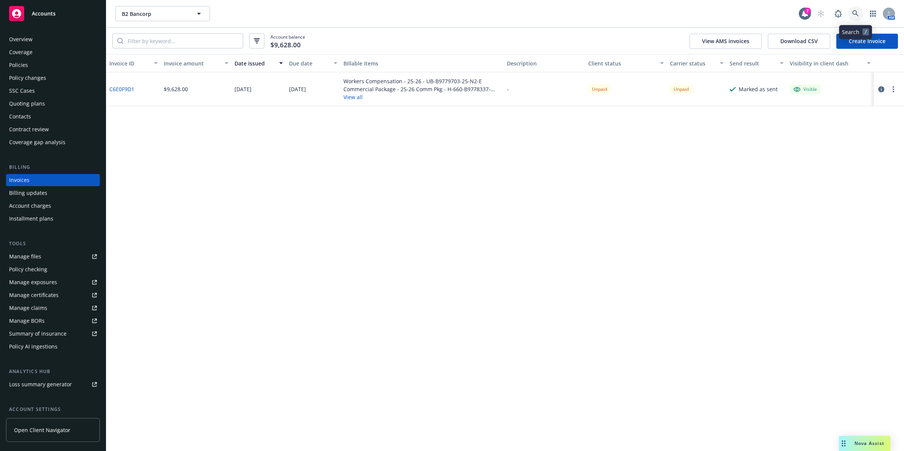
click at [849, 12] on link at bounding box center [855, 13] width 15 height 15
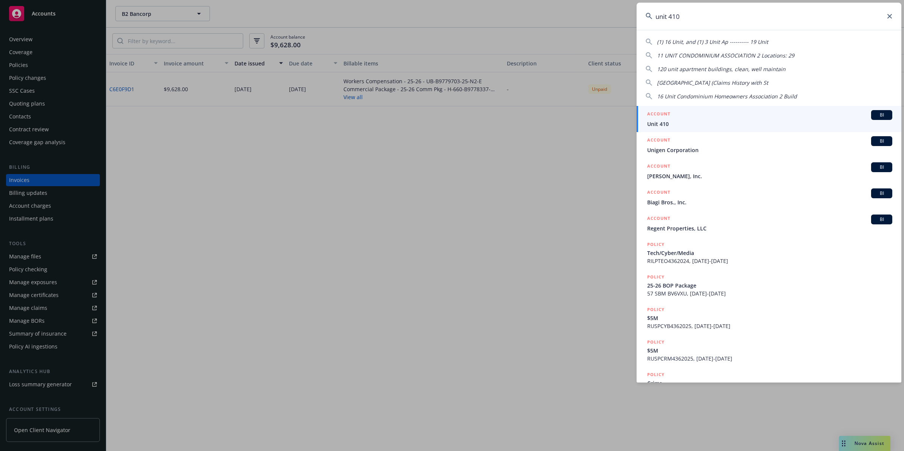
type input "unit 410"
click at [715, 119] on div "ACCOUNT BI" at bounding box center [769, 115] width 245 height 10
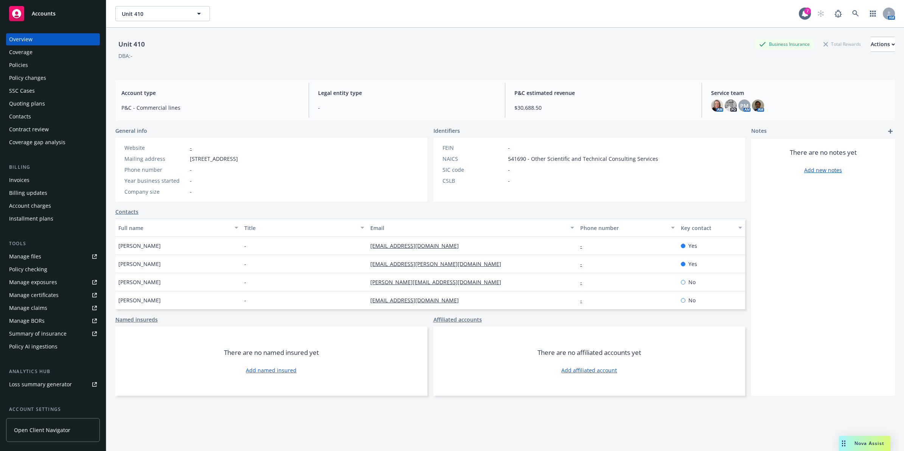
click at [27, 181] on div "Invoices" at bounding box center [19, 180] width 20 height 12
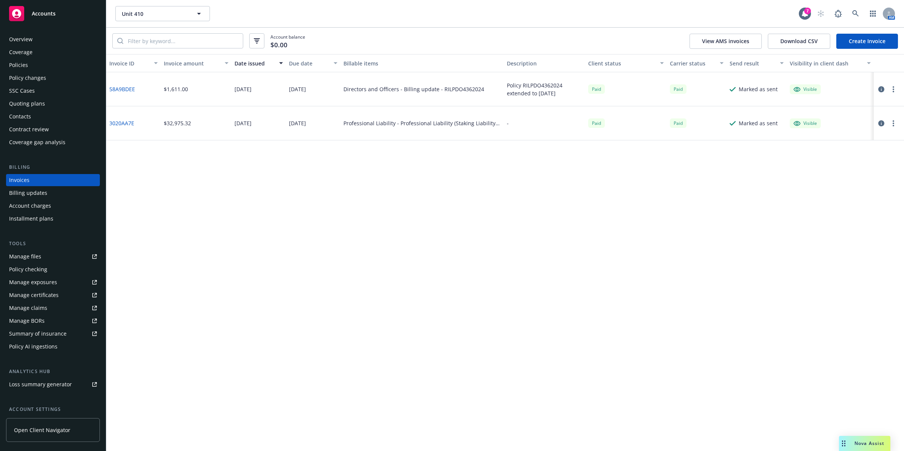
click at [864, 43] on link "Create Invoice" at bounding box center [867, 41] width 62 height 15
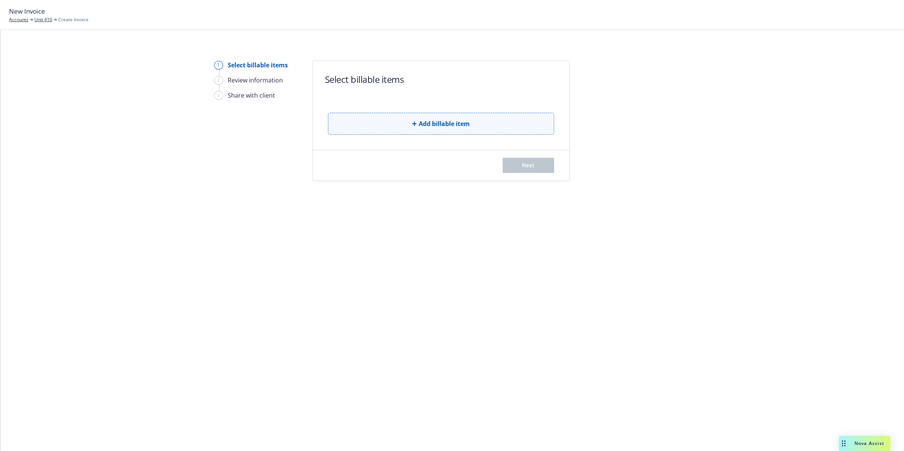
click at [433, 127] on span "Add billable item" at bounding box center [444, 123] width 51 height 9
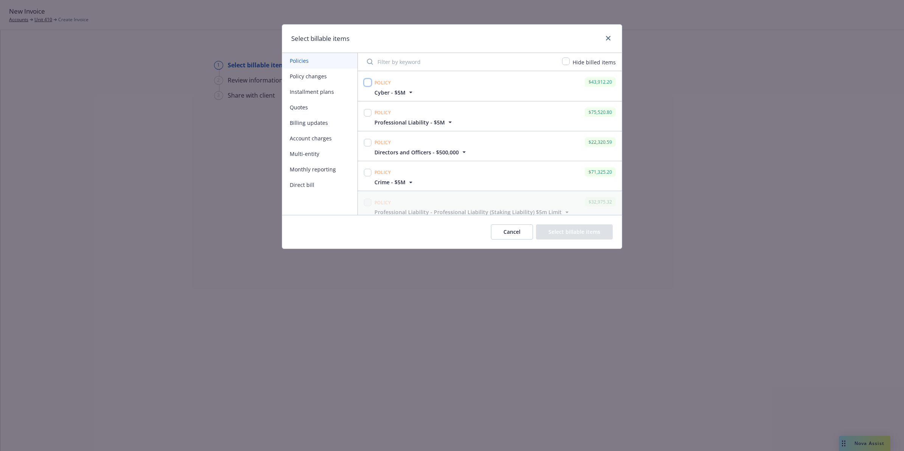
click at [369, 84] on input "checkbox" at bounding box center [368, 83] width 8 height 8
checkbox input "true"
click at [367, 113] on input "checkbox" at bounding box center [368, 113] width 8 height 8
checkbox input "true"
click at [368, 144] on input "checkbox" at bounding box center [368, 143] width 8 height 8
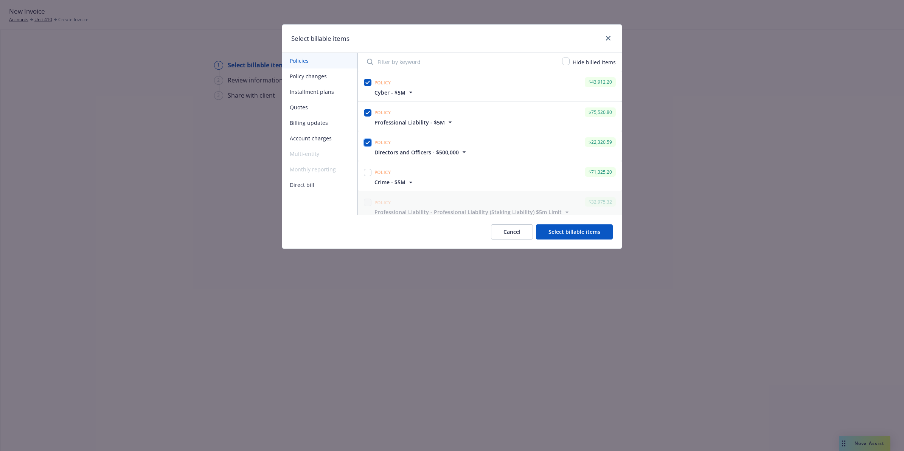
checkbox input "true"
click at [366, 176] on input "checkbox" at bounding box center [368, 173] width 8 height 8
checkbox input "true"
click at [593, 229] on button "Select billable items" at bounding box center [574, 231] width 77 height 15
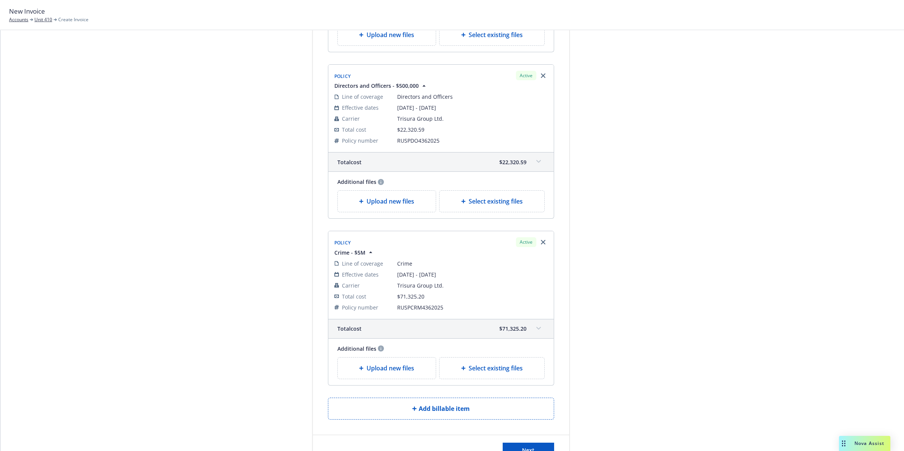
scroll to position [434, 0]
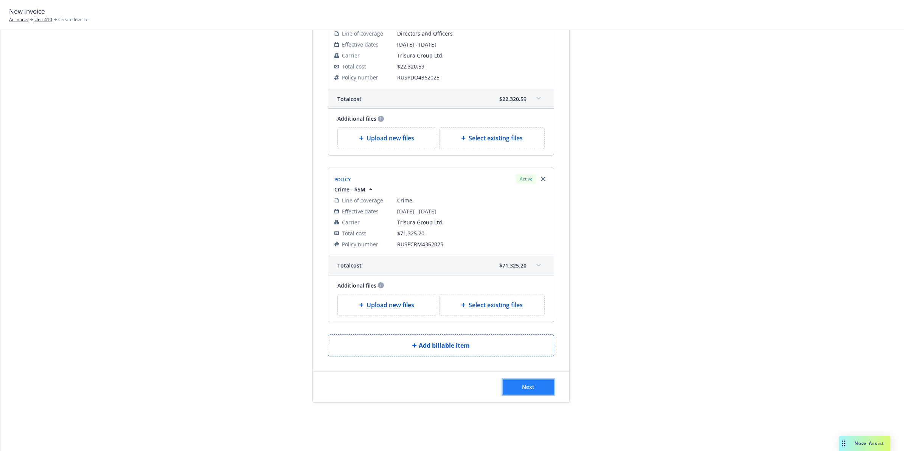
click at [522, 388] on span "Next" at bounding box center [528, 386] width 12 height 7
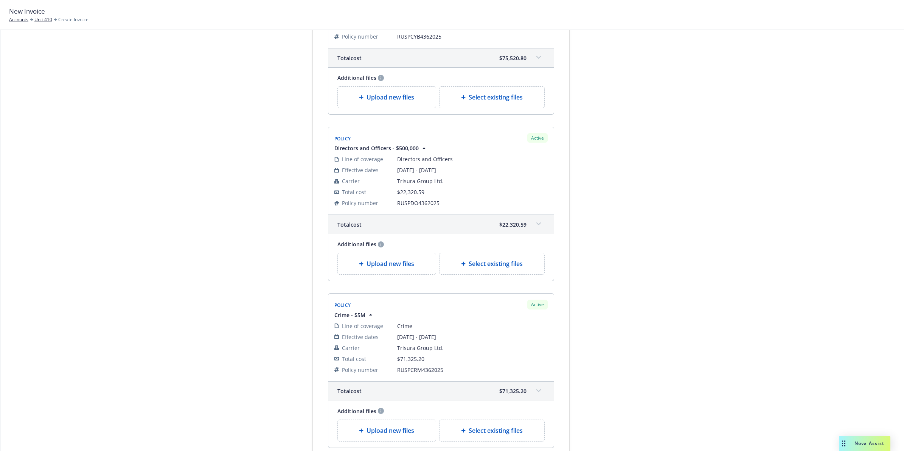
scroll to position [0, 0]
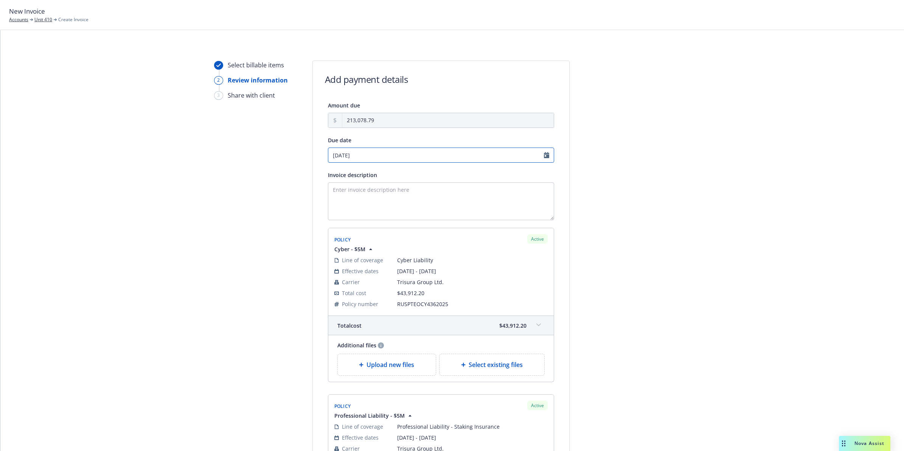
click at [541, 155] on input "10/24/2025" at bounding box center [441, 154] width 226 height 15
select select "October"
select select "2025"
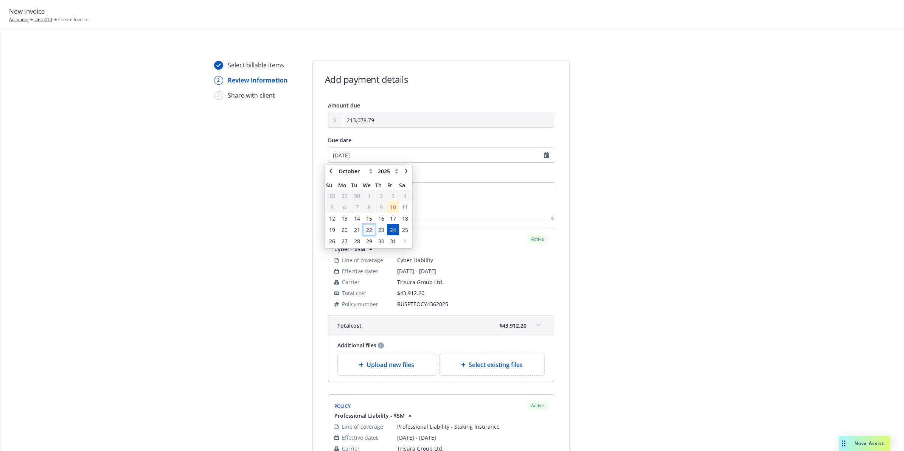
click at [371, 228] on span "22" at bounding box center [369, 230] width 6 height 8
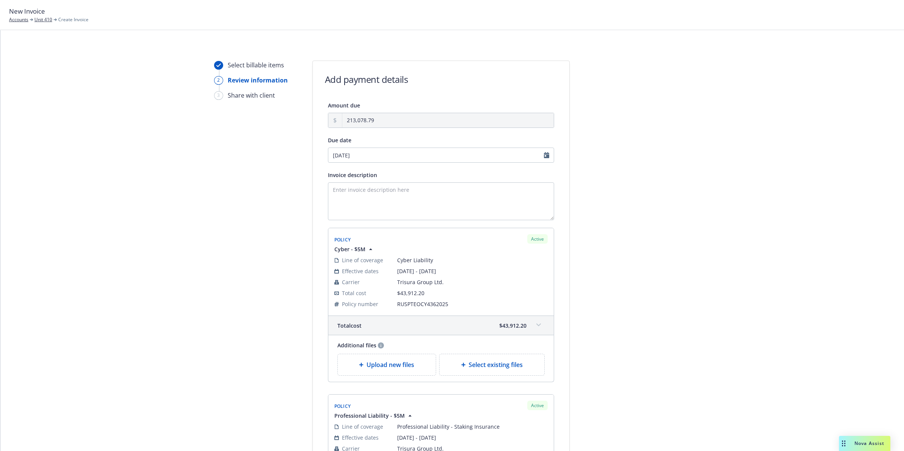
type input "10/22/2025"
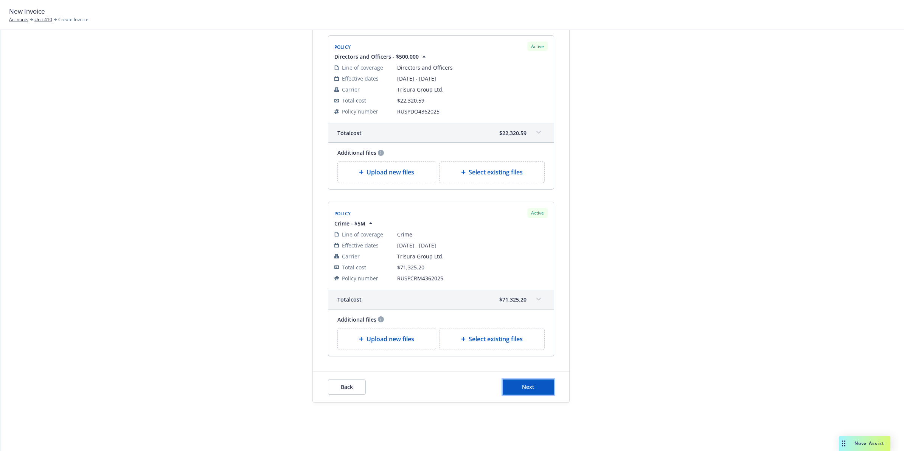
drag, startPoint x: 516, startPoint y: 386, endPoint x: 540, endPoint y: 338, distance: 53.4
click at [516, 386] on button "Next" at bounding box center [527, 386] width 51 height 15
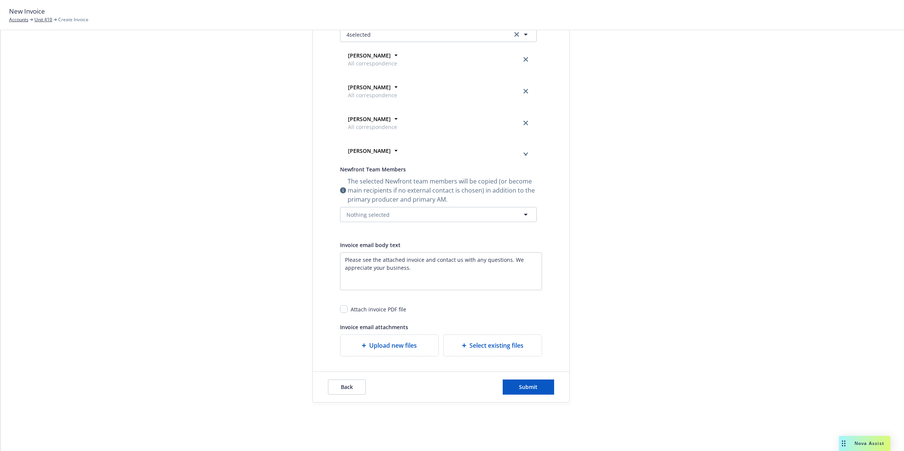
scroll to position [0, 0]
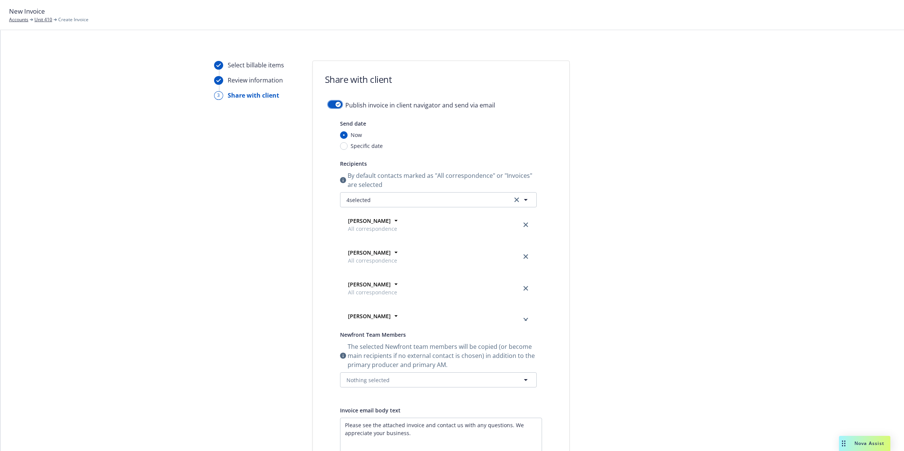
click at [335, 102] on div "button" at bounding box center [337, 104] width 5 height 5
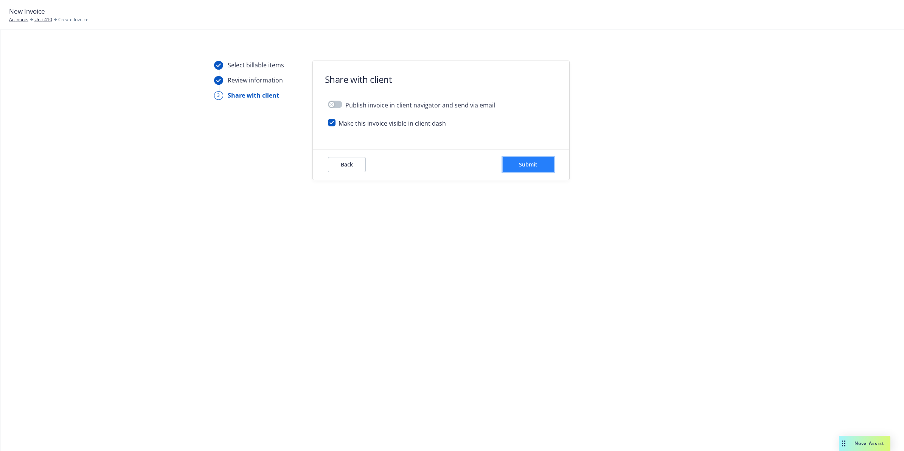
click at [546, 170] on button "Submit" at bounding box center [527, 164] width 51 height 15
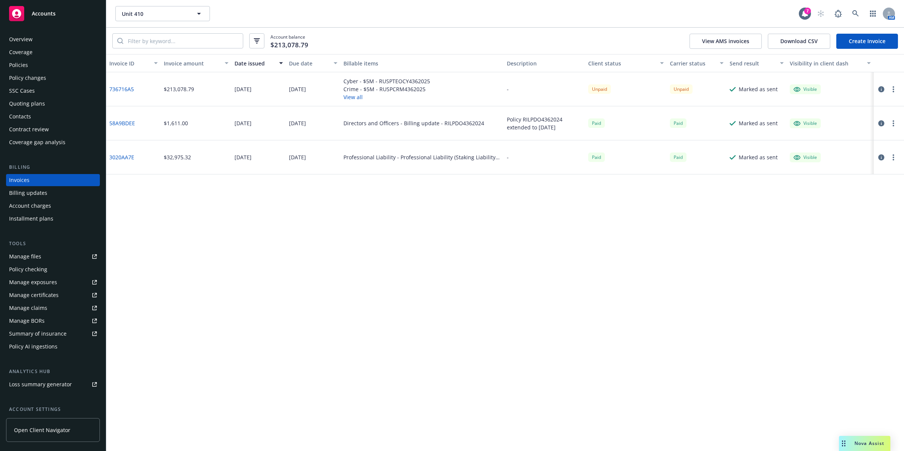
click at [123, 87] on link "736716A5" at bounding box center [121, 89] width 25 height 8
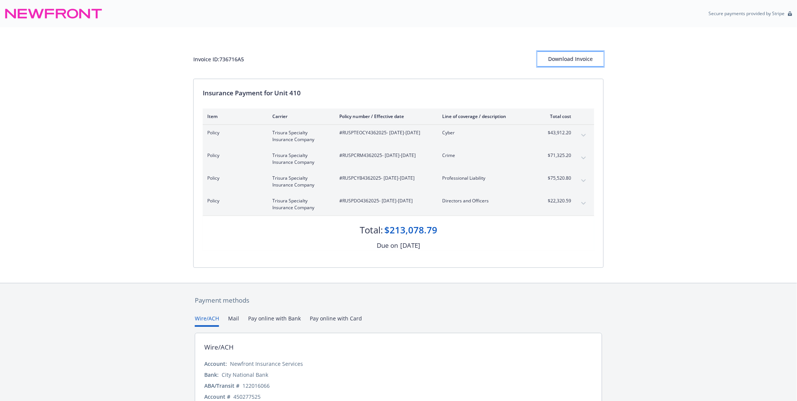
click at [571, 58] on div "Download Invoice" at bounding box center [570, 59] width 66 height 14
